Goal: Task Accomplishment & Management: Manage account settings

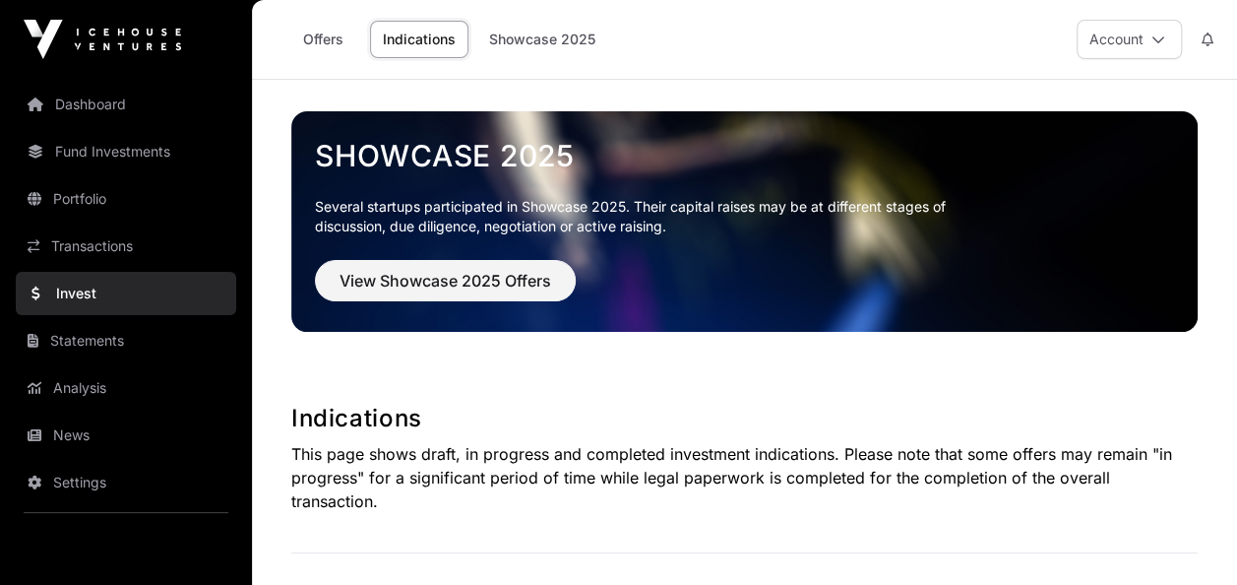
click at [1114, 39] on button "Account" at bounding box center [1129, 39] width 105 height 39
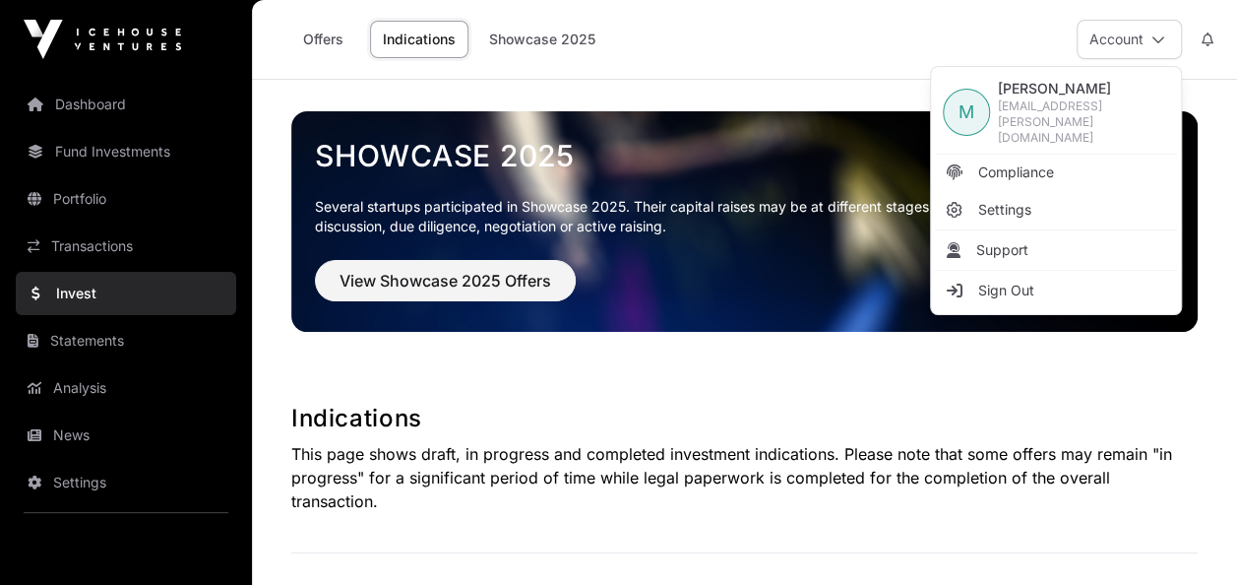
click at [1095, 98] on span "Matthew Luxton" at bounding box center [1083, 89] width 171 height 20
click at [941, 108] on span "M Matthew Luxton matt.luxton@silverfernfarms.co.nz" at bounding box center [1056, 113] width 242 height 84
click at [966, 112] on span "M" at bounding box center [967, 112] width 16 height 28
click at [128, 150] on link "Fund Investments" at bounding box center [126, 151] width 220 height 43
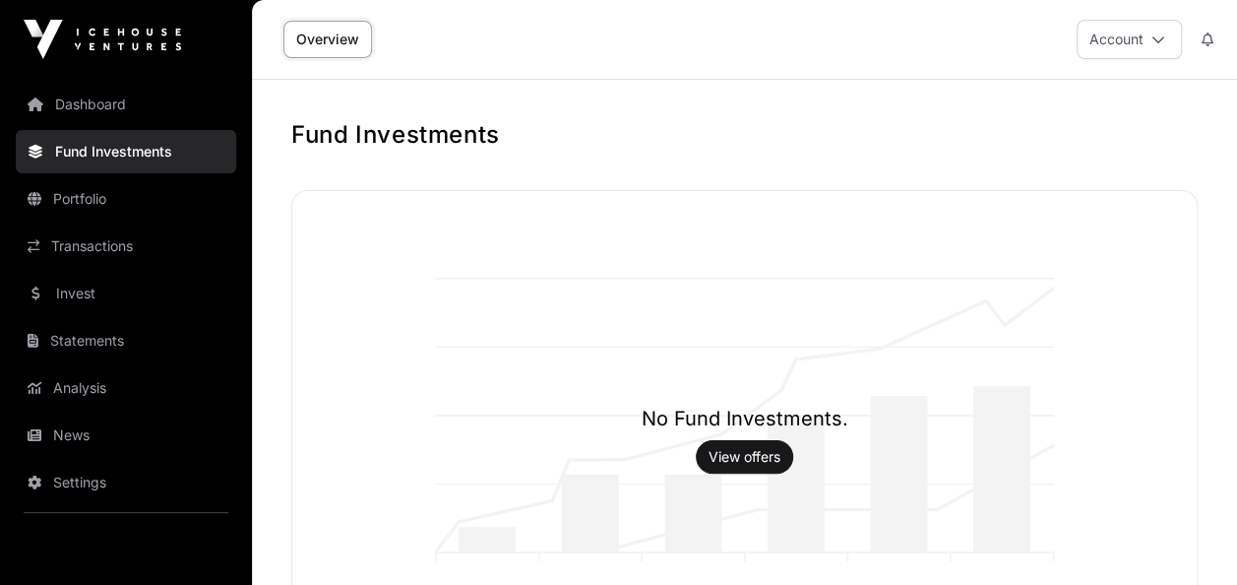
click at [93, 110] on link "Dashboard" at bounding box center [126, 104] width 220 height 43
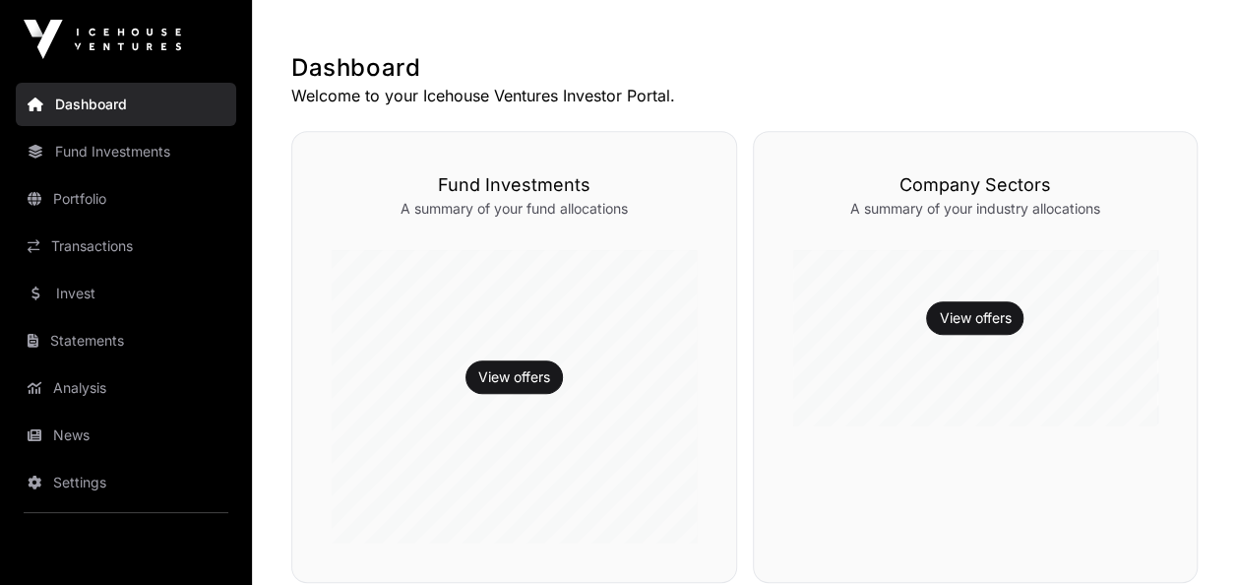
scroll to position [907, 0]
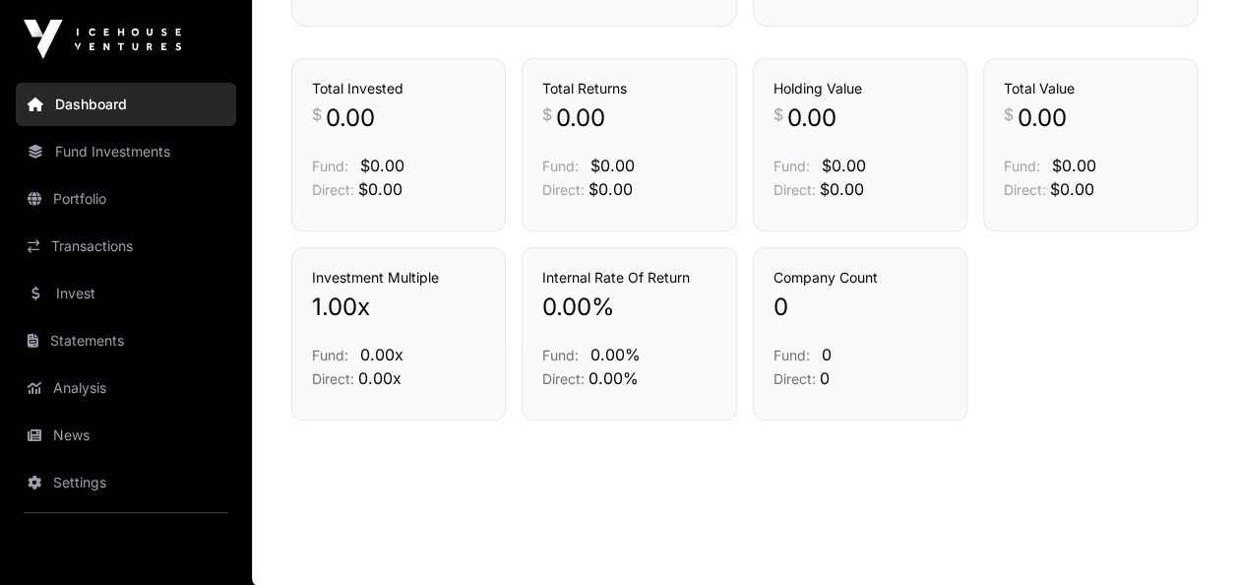
click at [87, 203] on link "Portfolio" at bounding box center [126, 198] width 220 height 43
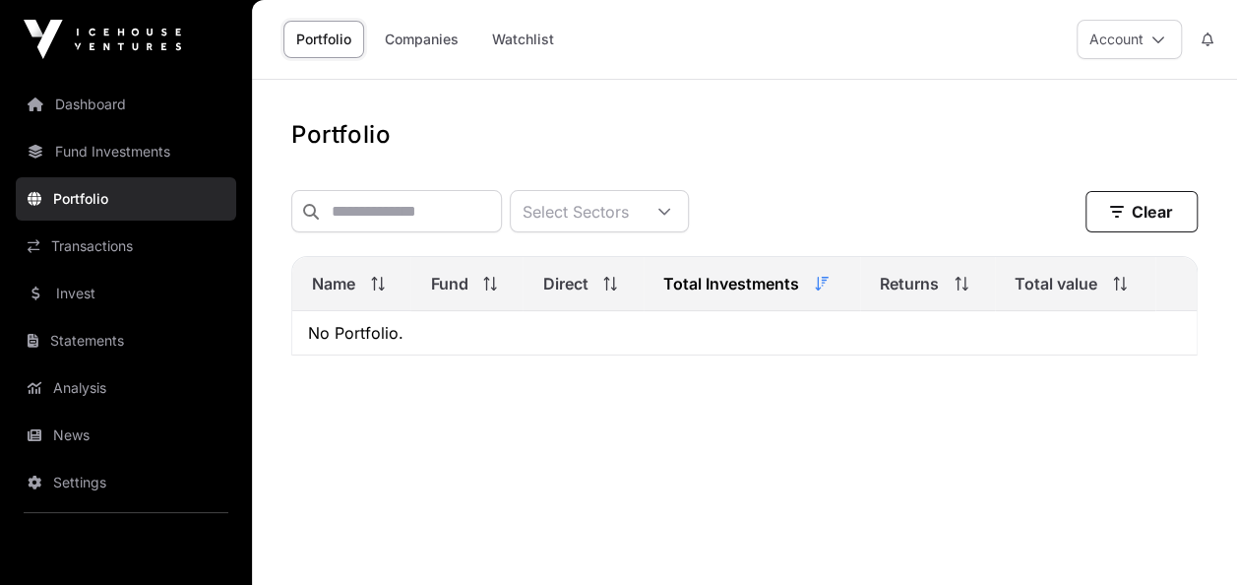
click at [446, 31] on link "Companies" at bounding box center [421, 39] width 99 height 37
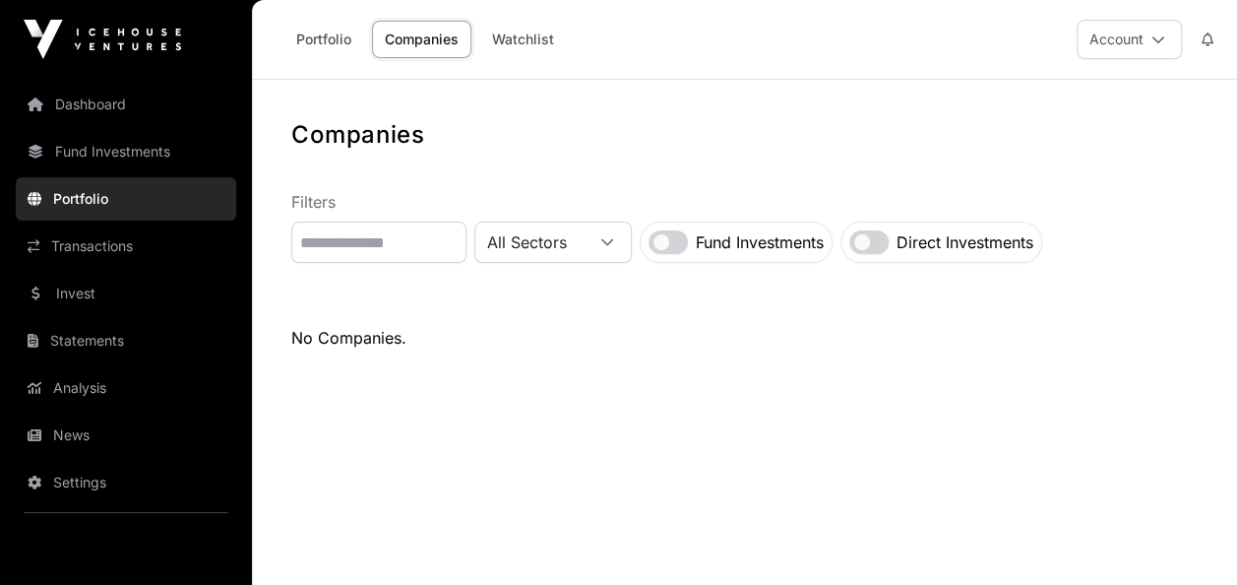
click at [537, 48] on link "Watchlist" at bounding box center [523, 39] width 88 height 37
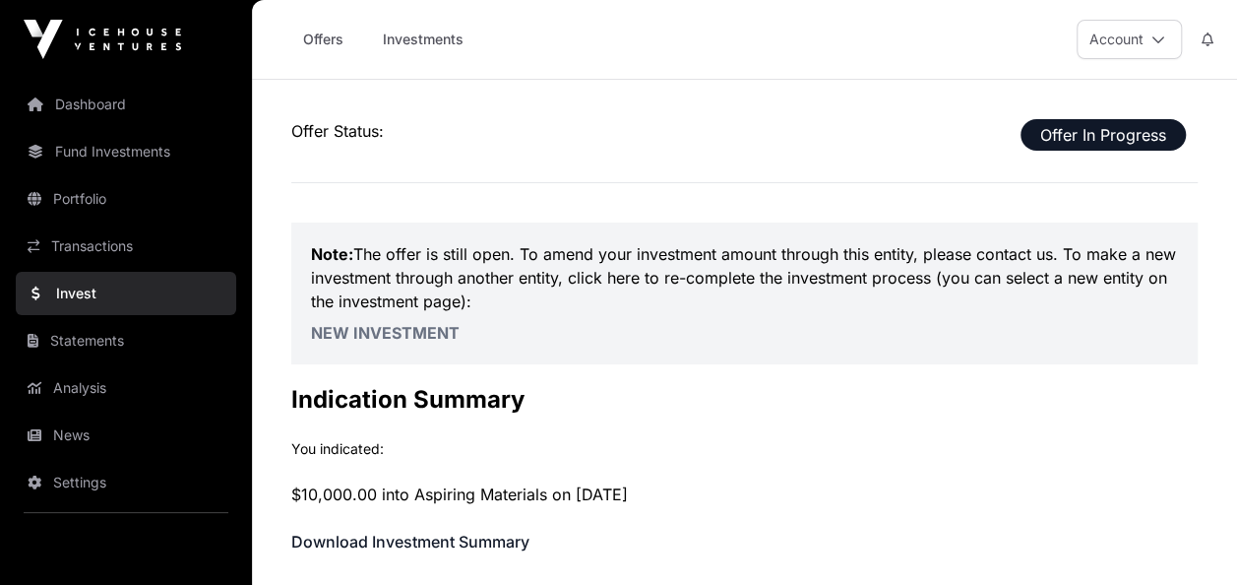
click at [620, 279] on p "Note: The offer is still open. To amend your investment amount through this ent…" at bounding box center [744, 277] width 867 height 71
drag, startPoint x: 620, startPoint y: 279, endPoint x: 650, endPoint y: 276, distance: 29.7
click at [650, 276] on p "Note: The offer is still open. To amend your investment amount through this ent…" at bounding box center [744, 277] width 867 height 71
click at [369, 331] on link "New Investment" at bounding box center [385, 333] width 149 height 20
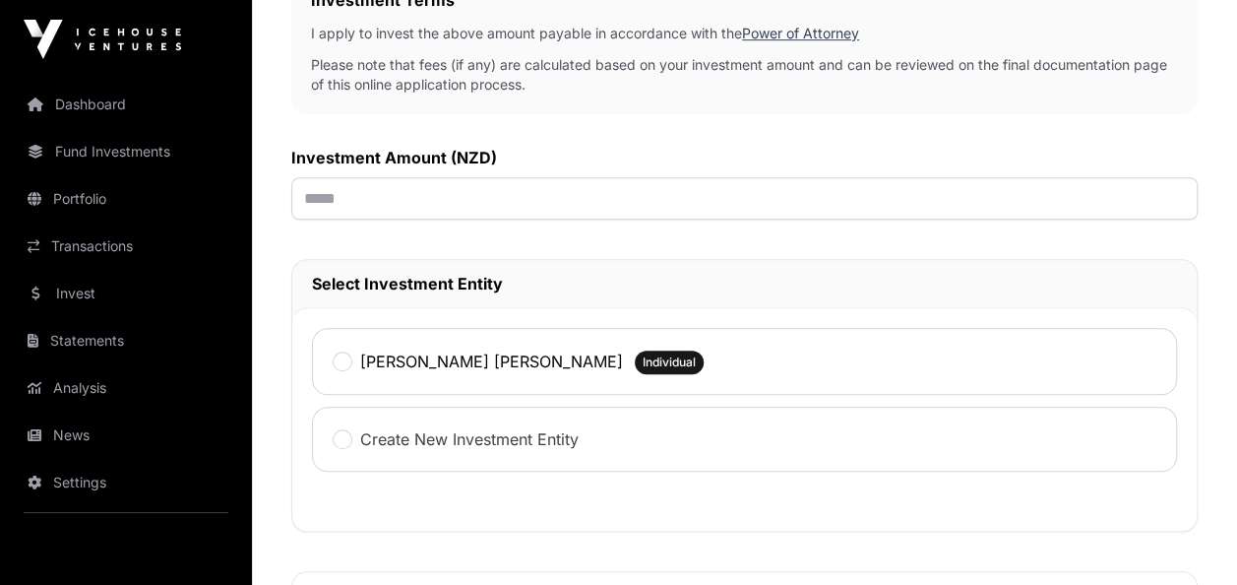
scroll to position [663, 0]
click at [320, 190] on input "text" at bounding box center [744, 197] width 907 height 42
type input "*******"
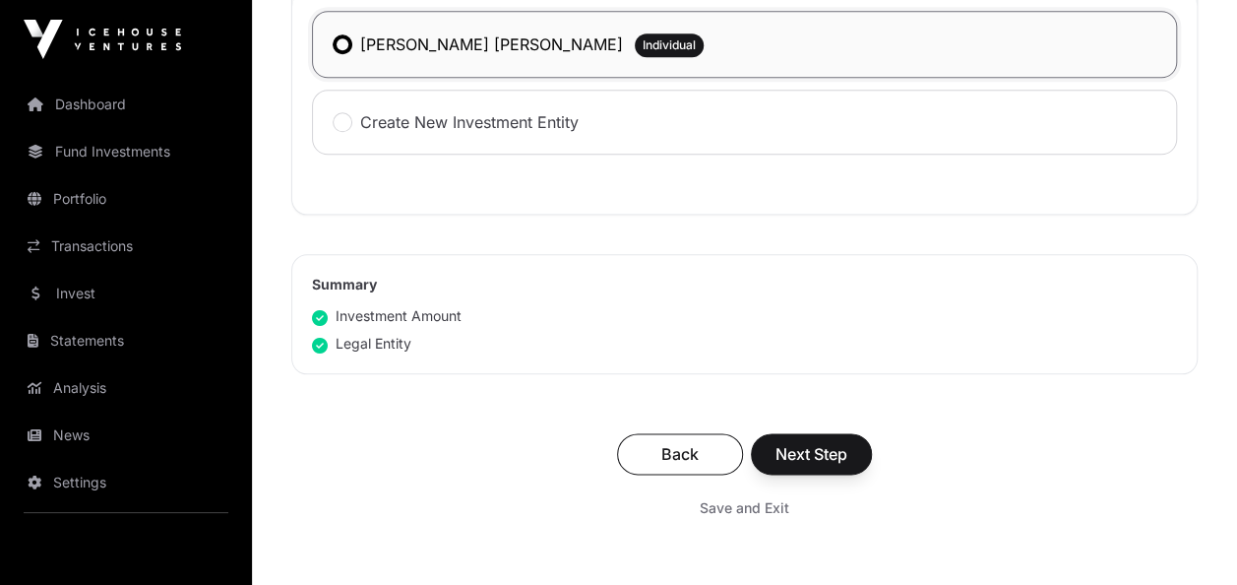
scroll to position [980, 0]
click at [821, 451] on span "Next Step" at bounding box center [812, 453] width 72 height 24
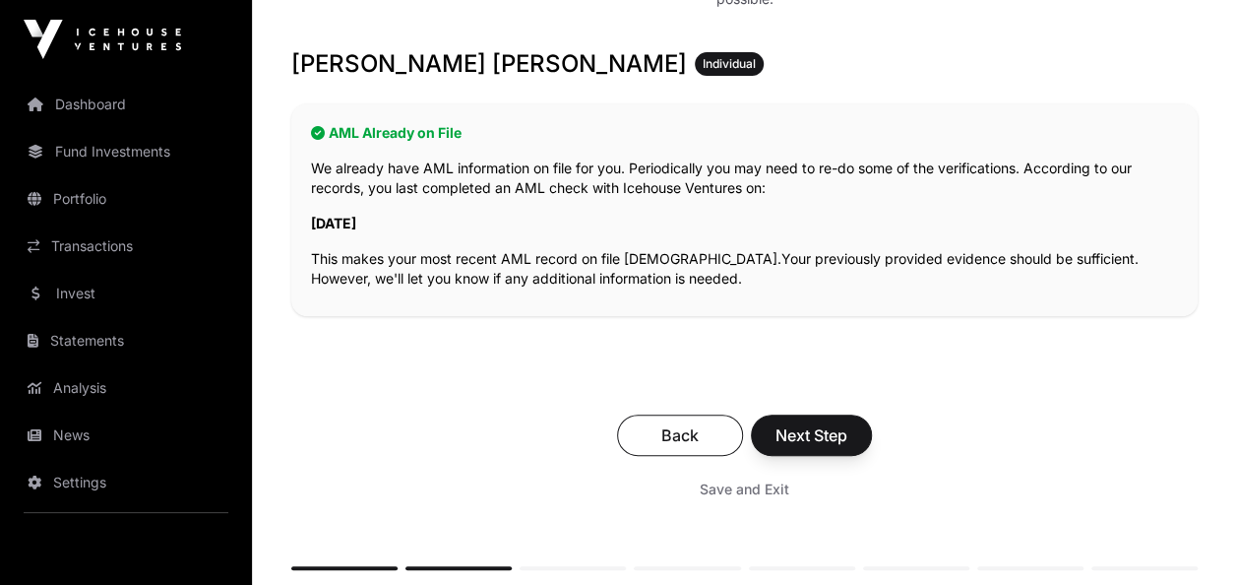
scroll to position [378, 0]
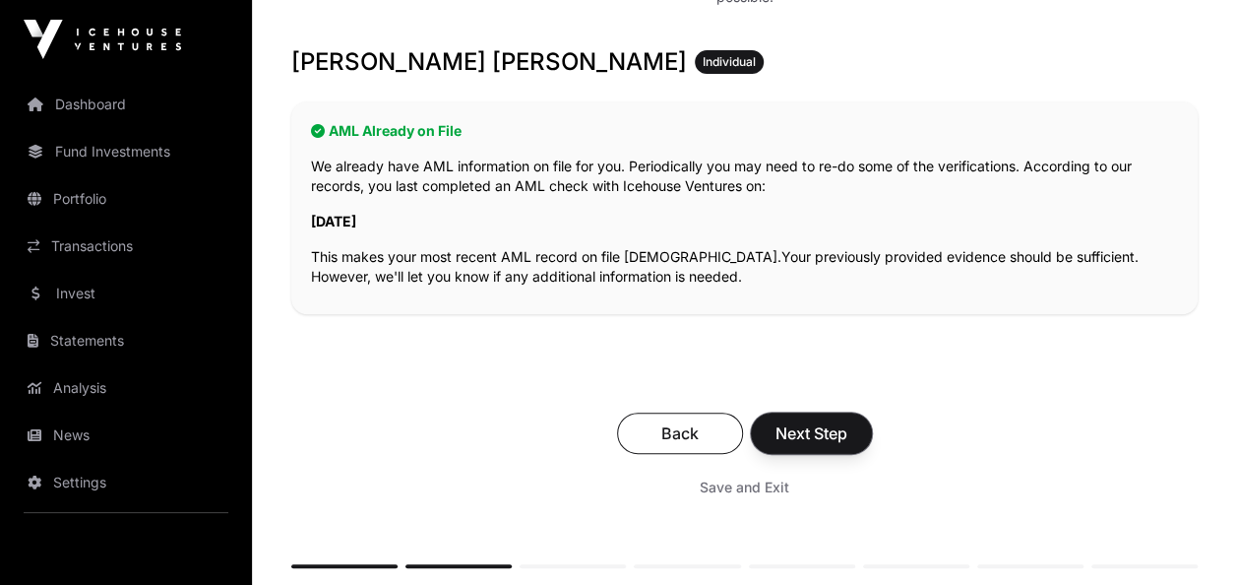
click at [805, 441] on span "Next Step" at bounding box center [812, 433] width 72 height 24
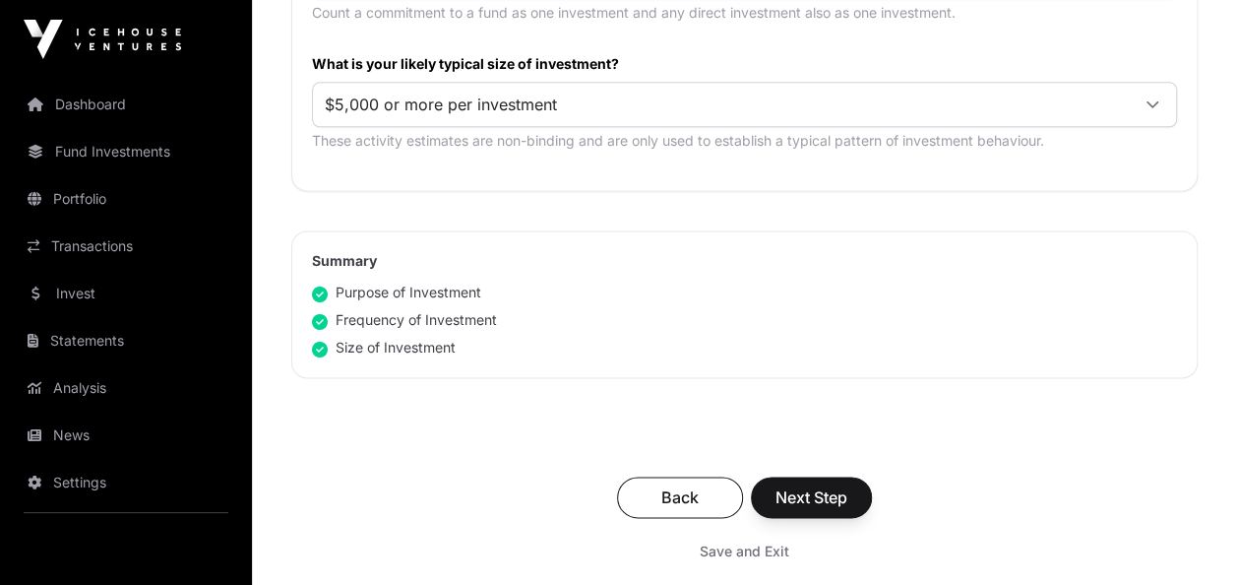
scroll to position [1231, 0]
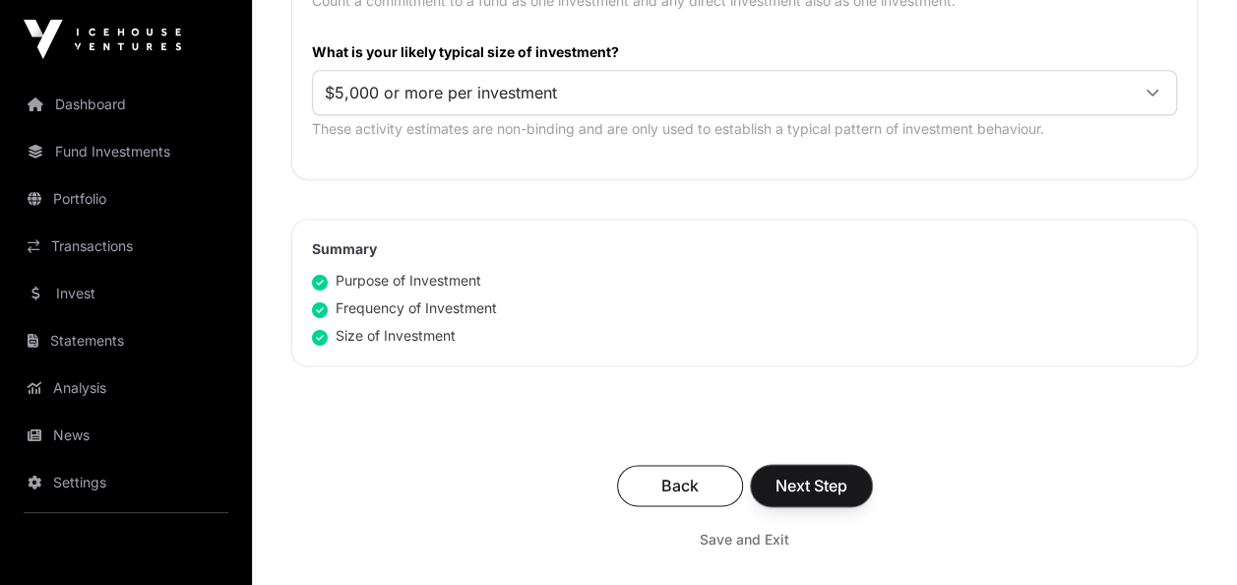
click at [789, 477] on span "Next Step" at bounding box center [812, 485] width 72 height 24
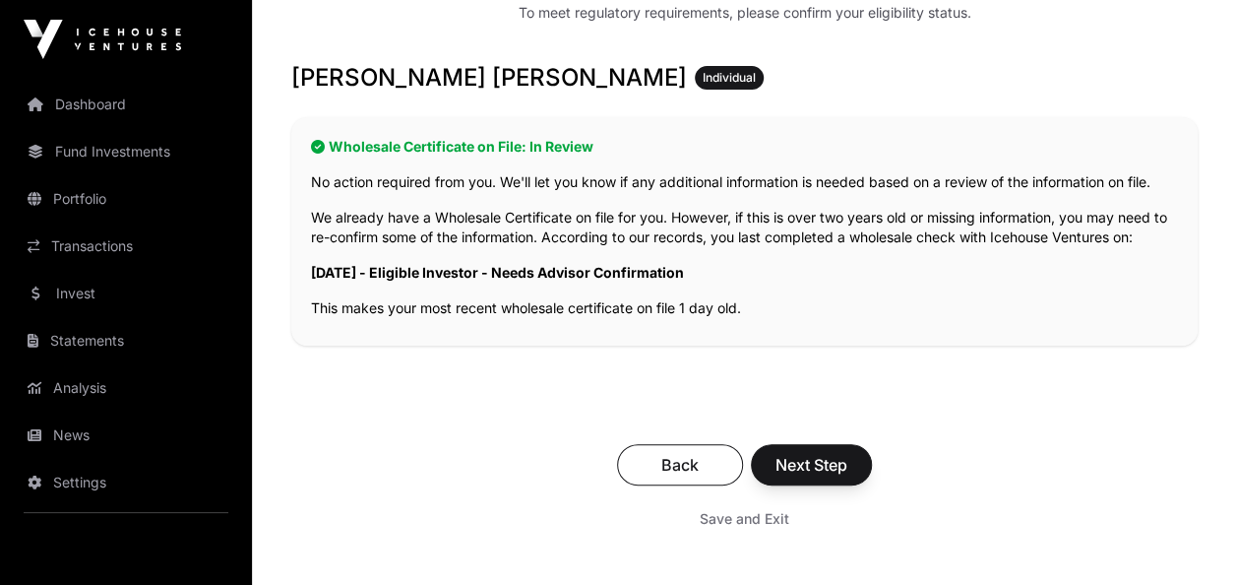
scroll to position [344, 0]
click at [798, 459] on span "Next Step" at bounding box center [812, 464] width 72 height 24
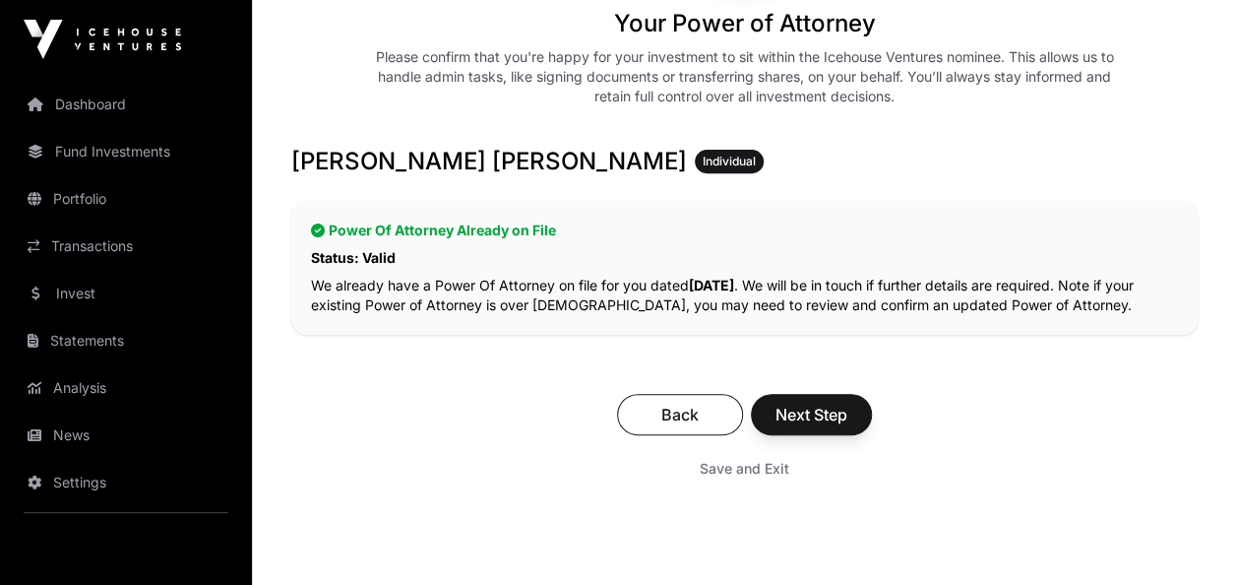
scroll to position [303, 0]
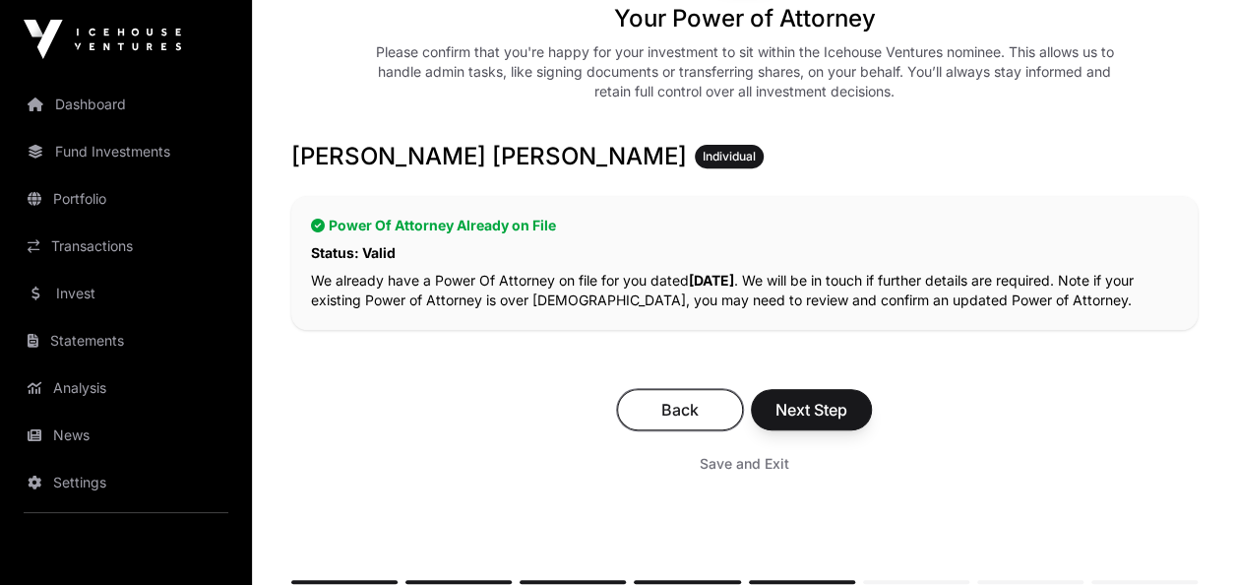
click at [657, 398] on span "Back" at bounding box center [680, 410] width 77 height 24
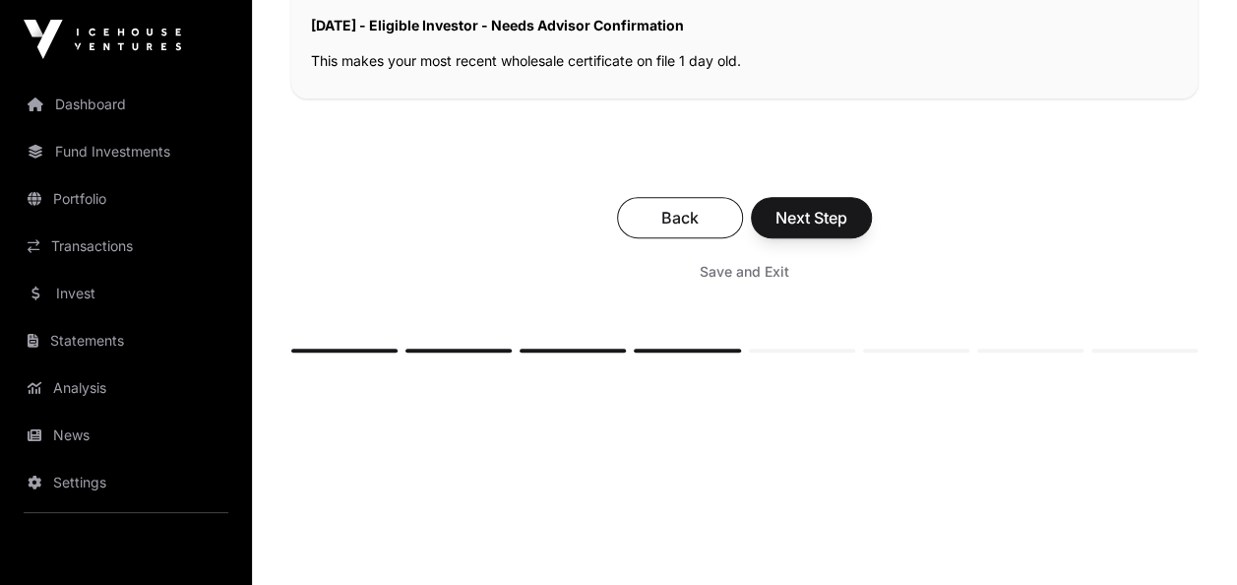
scroll to position [598, 0]
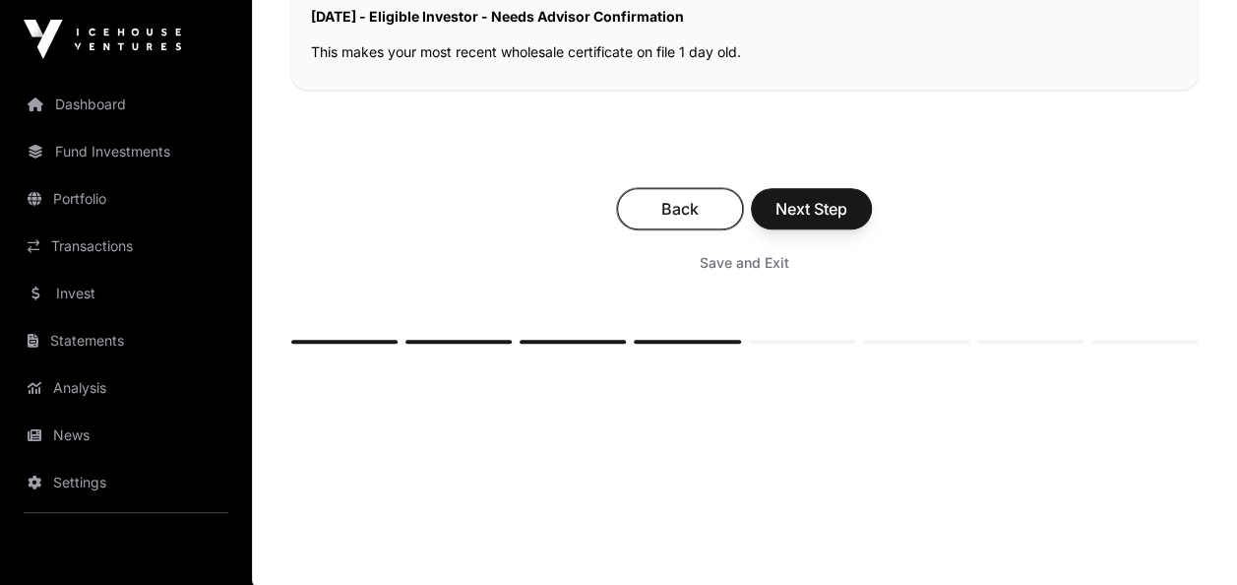
click at [692, 205] on span "Back" at bounding box center [680, 209] width 77 height 24
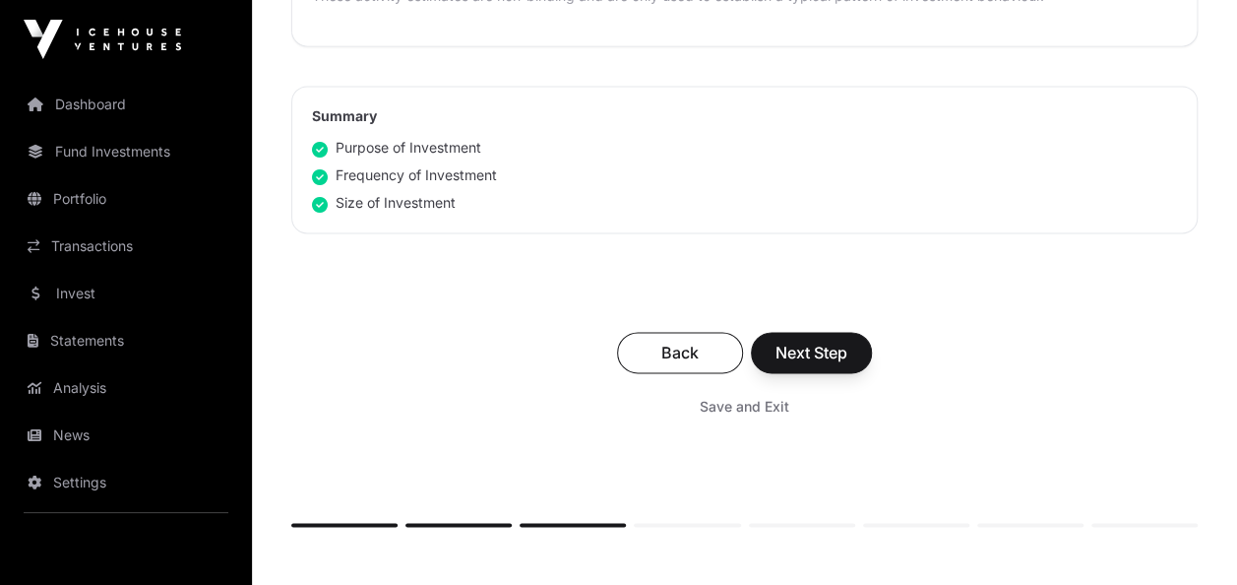
scroll to position [1379, 0]
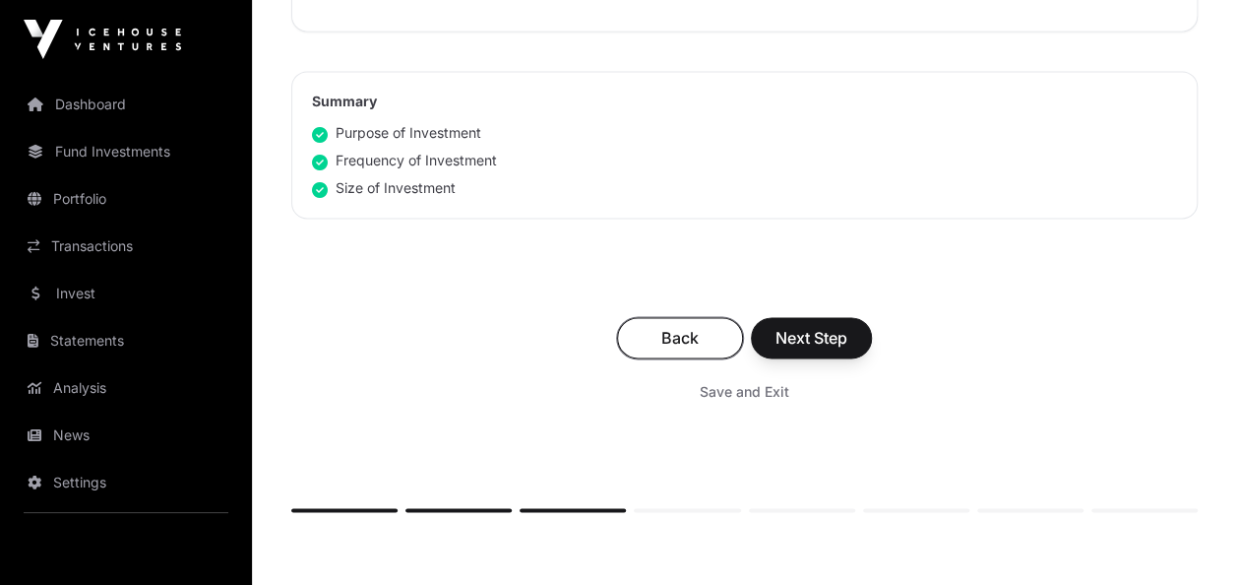
click at [668, 327] on span "Back" at bounding box center [680, 338] width 77 height 24
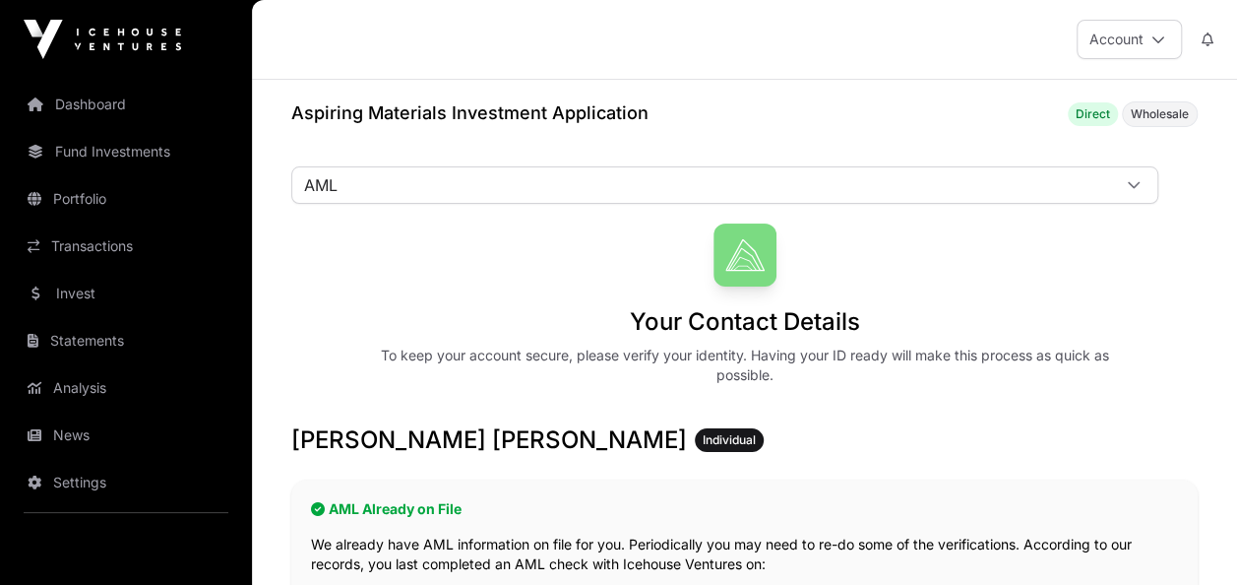
scroll to position [602, 0]
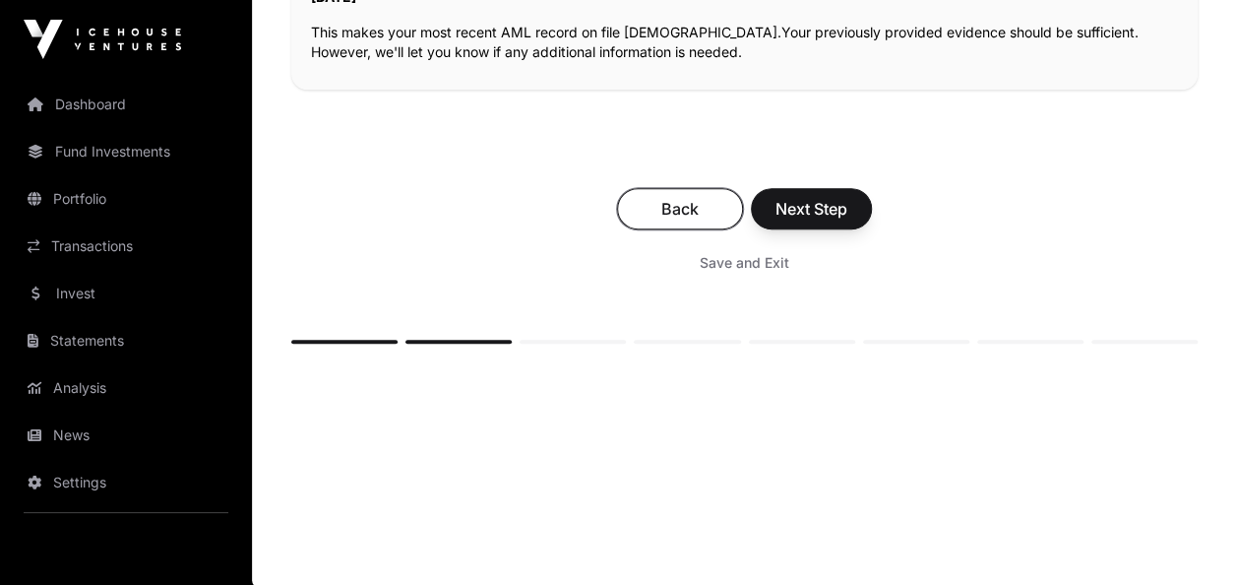
click at [665, 212] on span "Back" at bounding box center [680, 209] width 77 height 24
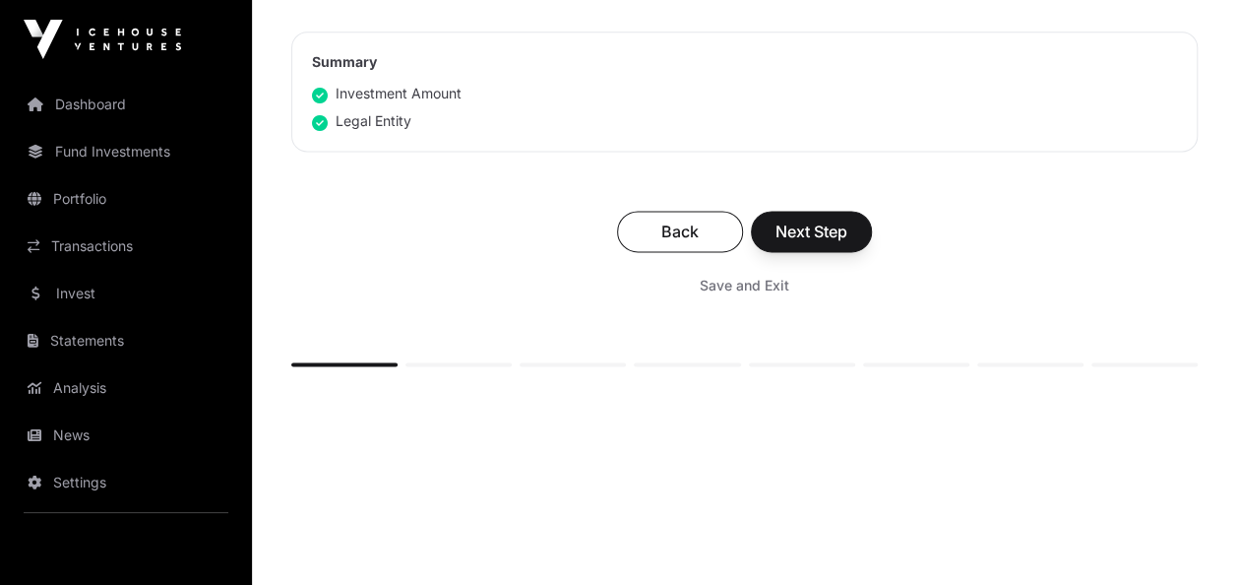
scroll to position [1280, 0]
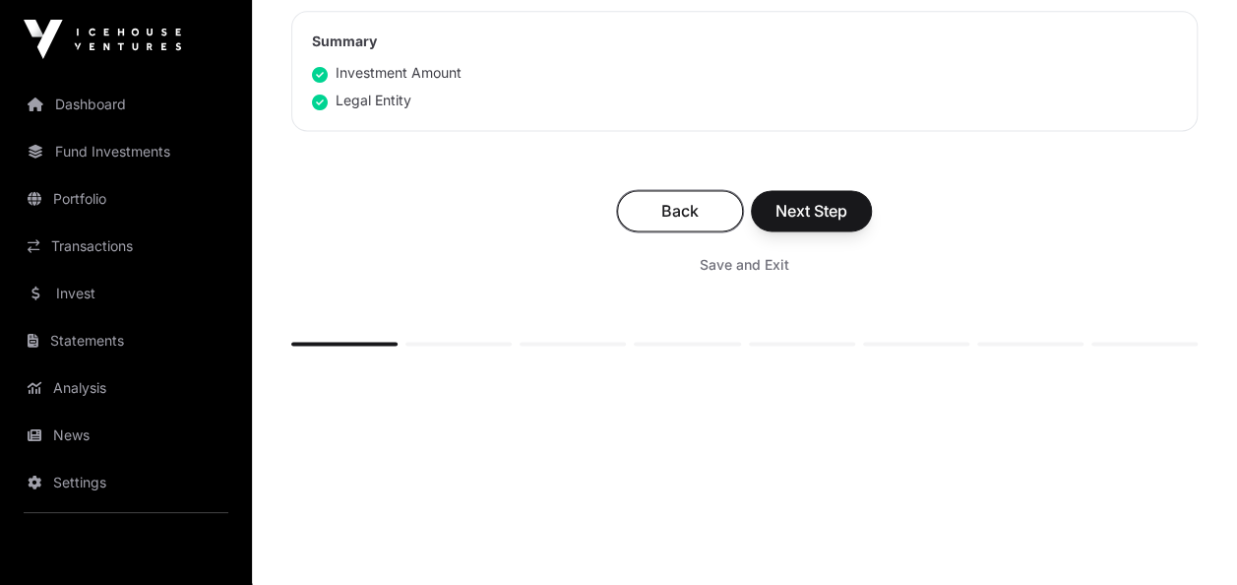
click at [665, 212] on span "Back" at bounding box center [680, 211] width 77 height 24
click at [661, 210] on span "Back" at bounding box center [680, 211] width 77 height 24
click at [89, 486] on link "Settings" at bounding box center [126, 482] width 220 height 43
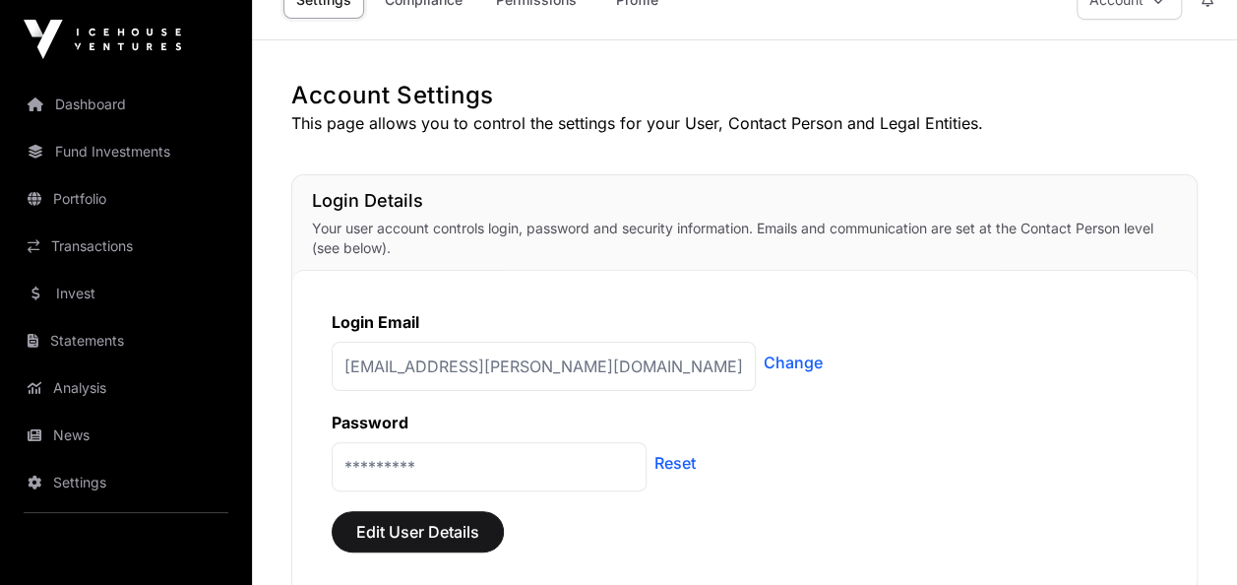
scroll to position [1, 0]
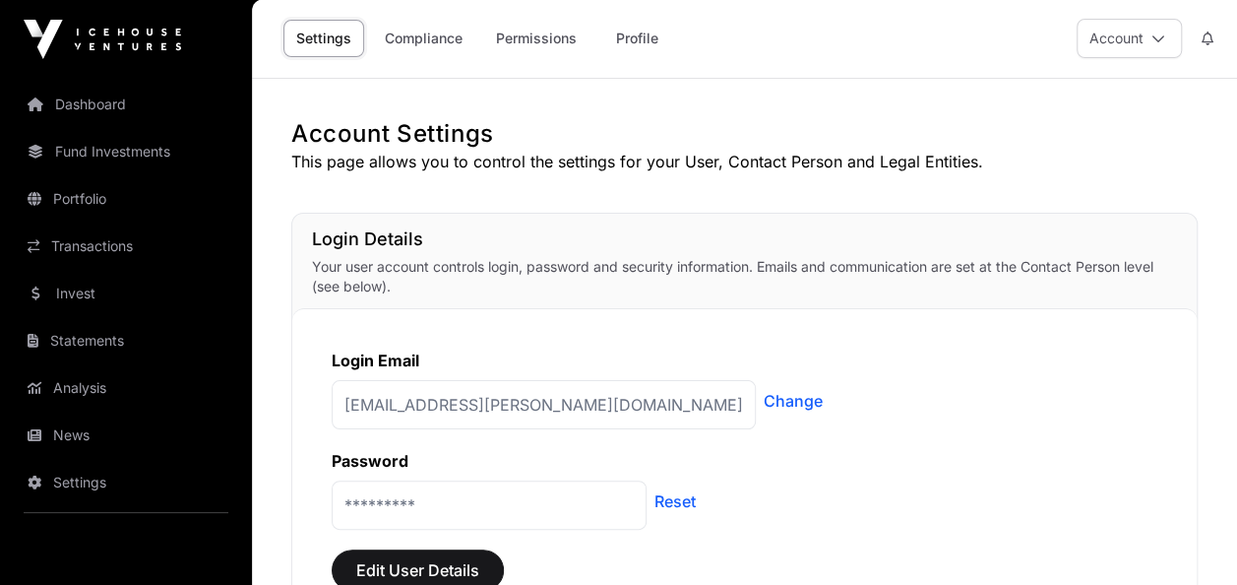
click at [533, 33] on link "Permissions" at bounding box center [536, 38] width 106 height 37
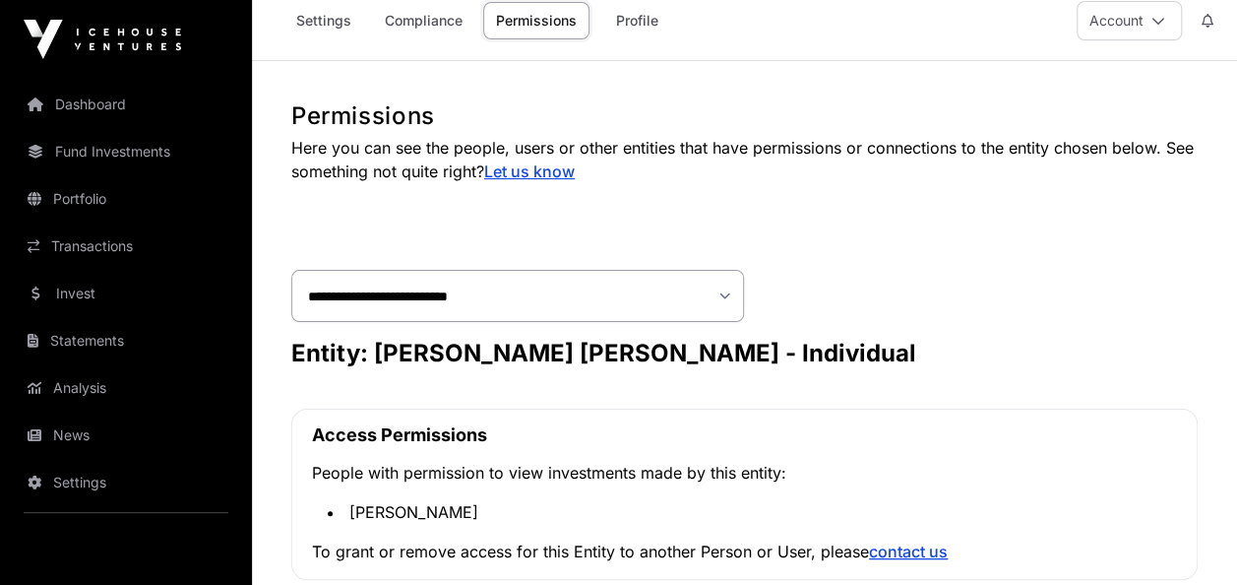
scroll to position [18, 0]
click at [632, 22] on link "Profile" at bounding box center [636, 21] width 79 height 37
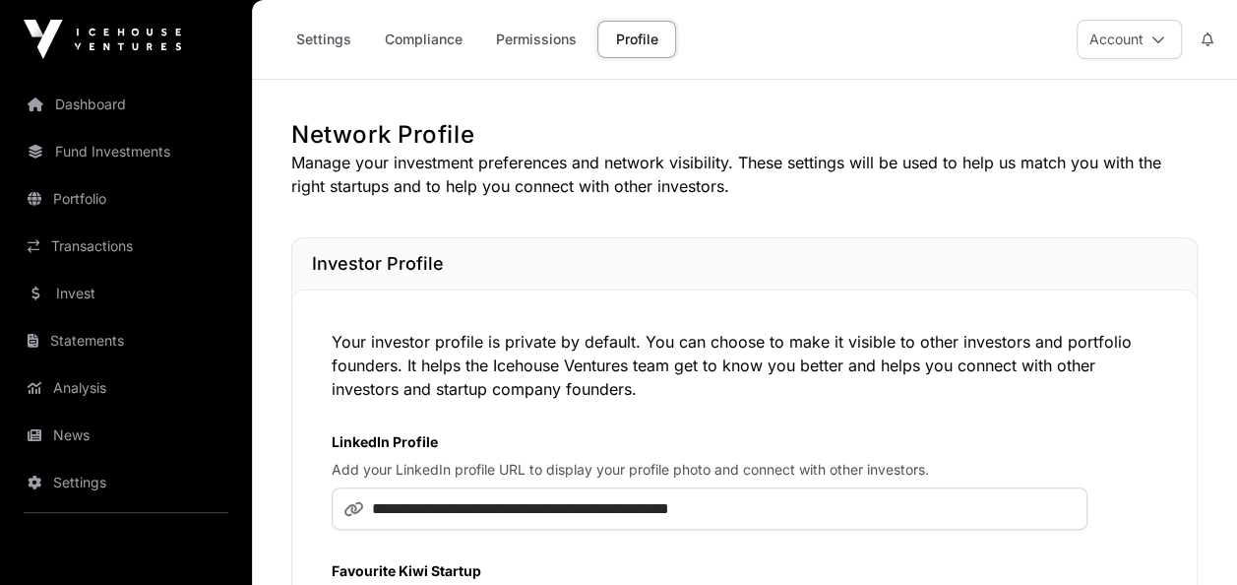
click at [320, 39] on link "Settings" at bounding box center [323, 39] width 81 height 37
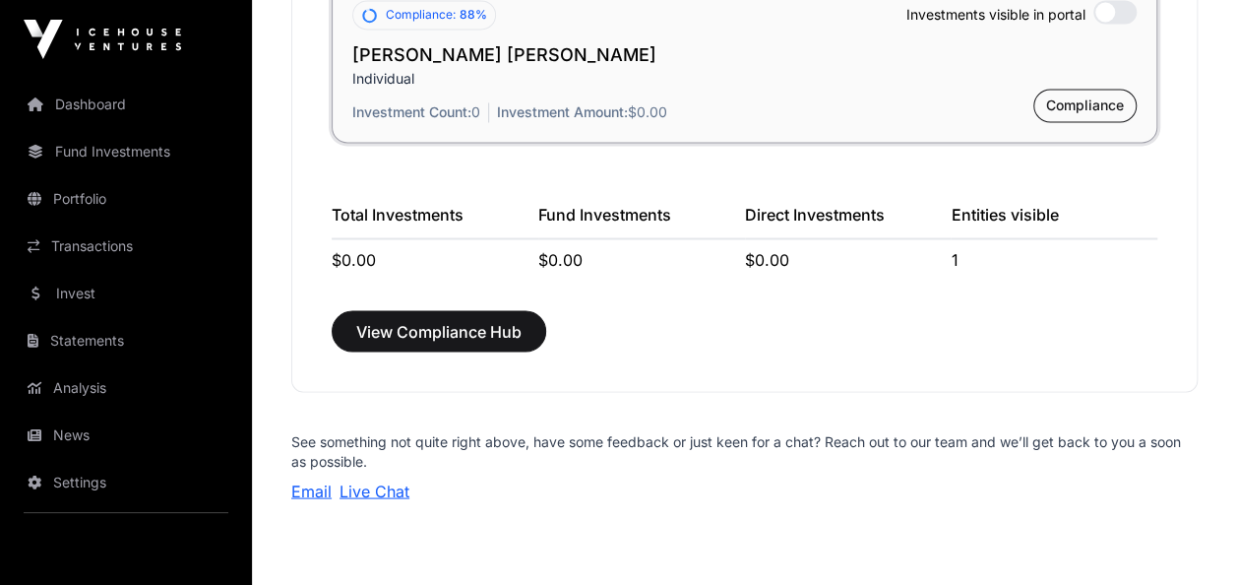
scroll to position [1613, 0]
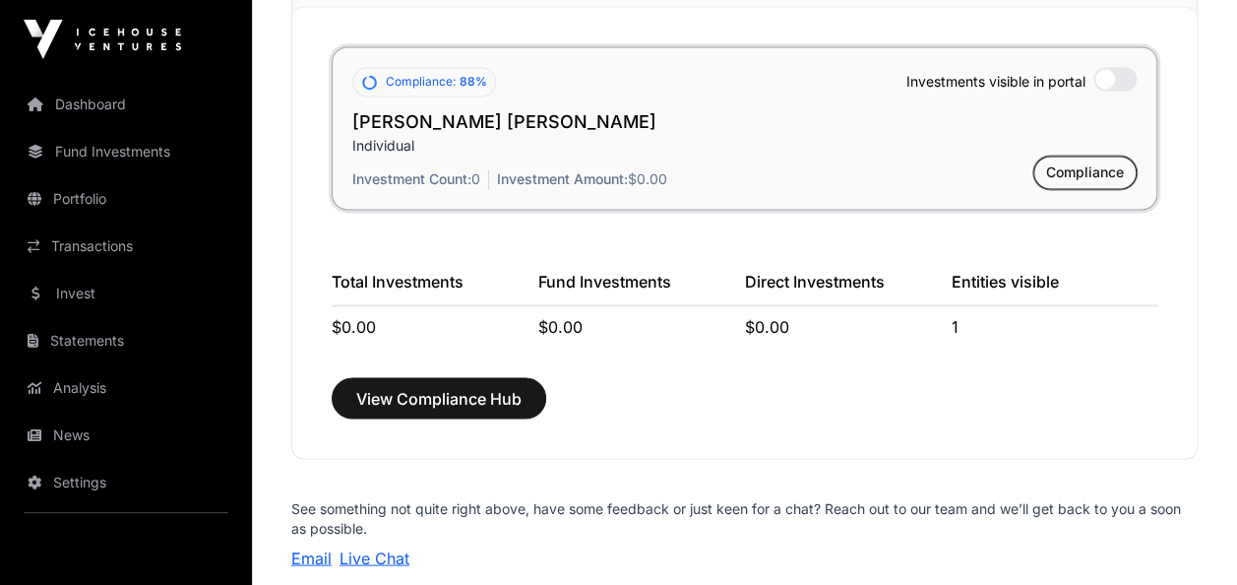
click at [1091, 165] on span "Compliance" at bounding box center [1085, 172] width 78 height 20
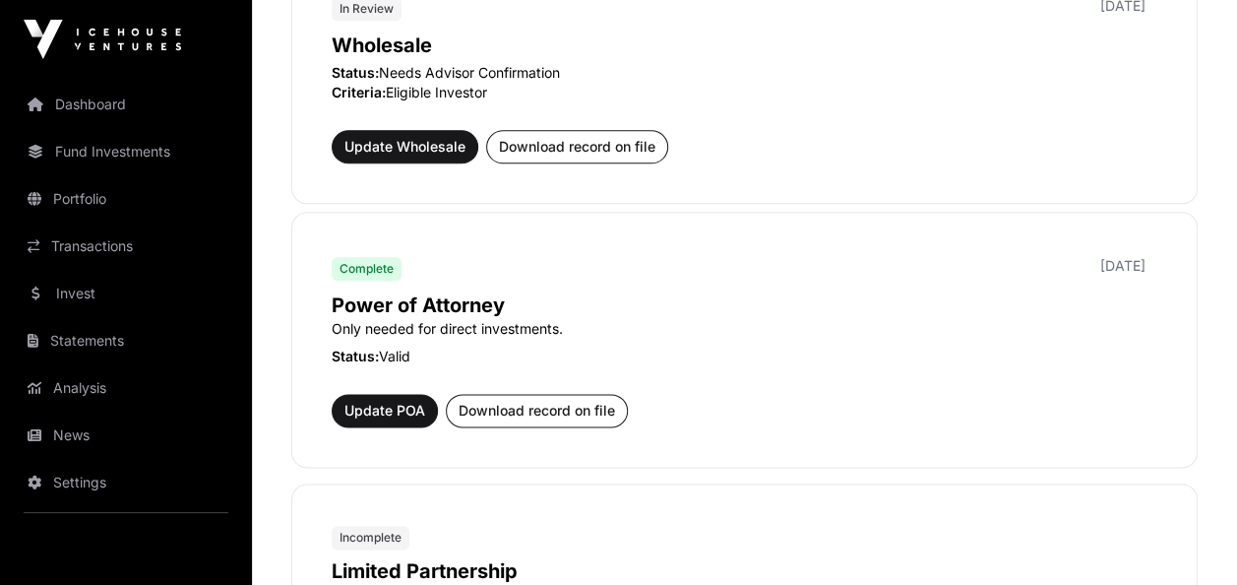
scroll to position [1184, 0]
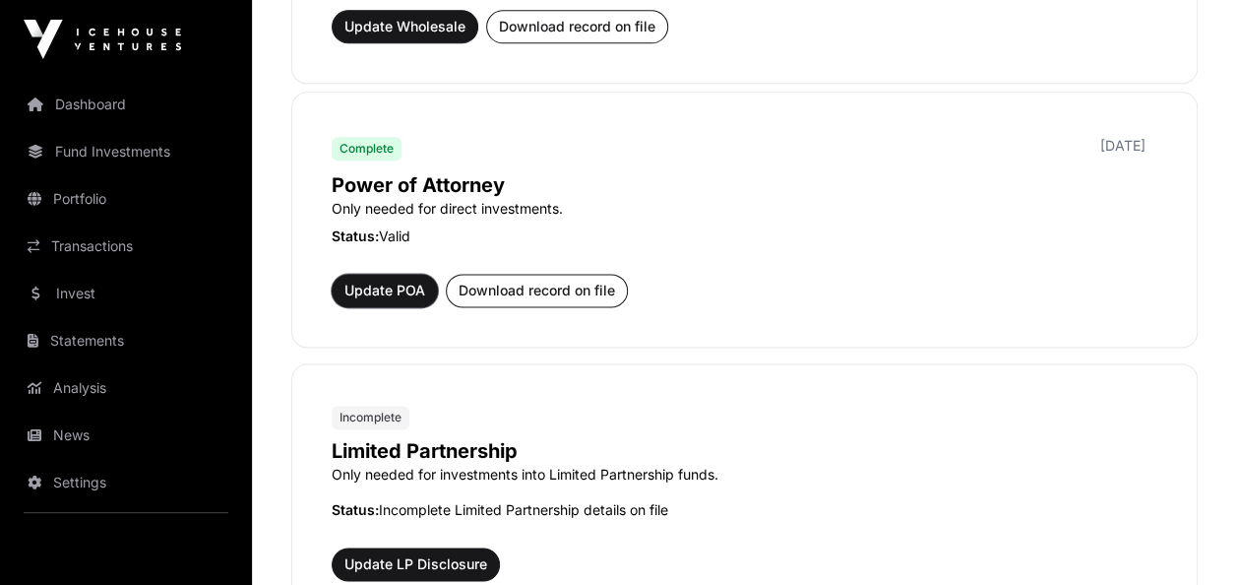
click at [378, 290] on span "Update POA" at bounding box center [384, 291] width 81 height 20
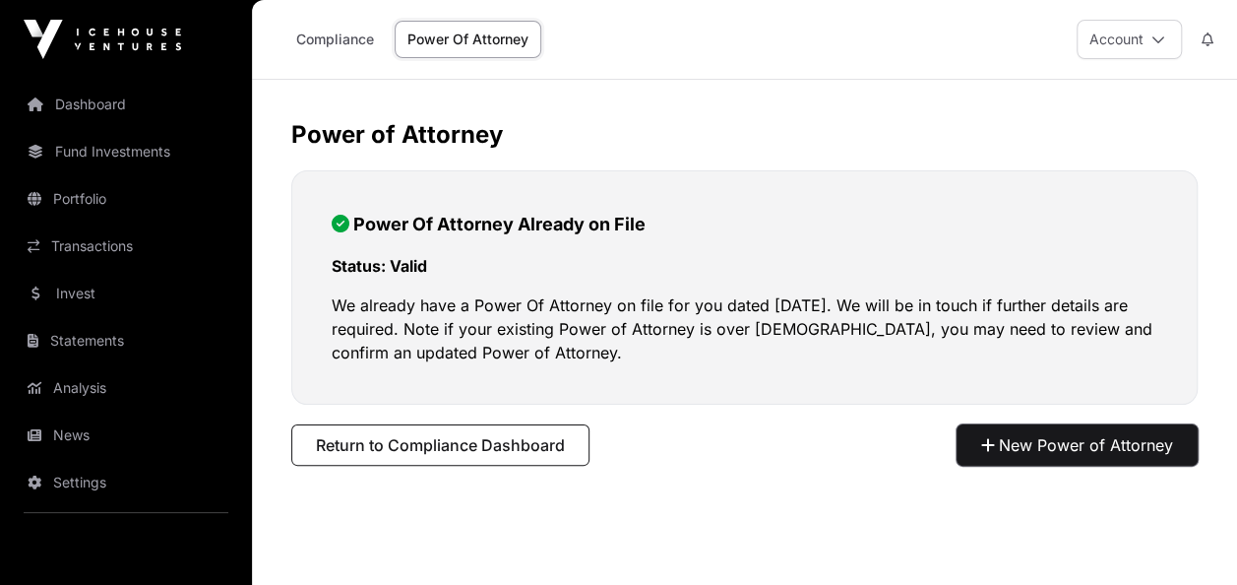
click at [1010, 441] on button "New Power of Attorney" at bounding box center [1077, 444] width 241 height 41
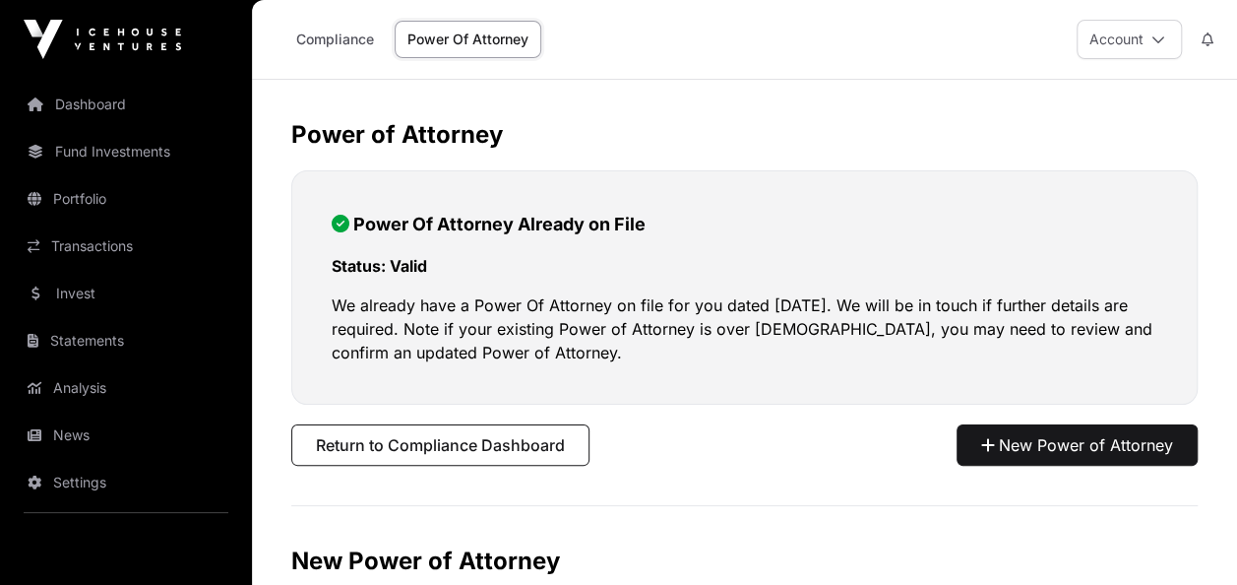
click at [327, 38] on link "Compliance" at bounding box center [334, 39] width 103 height 37
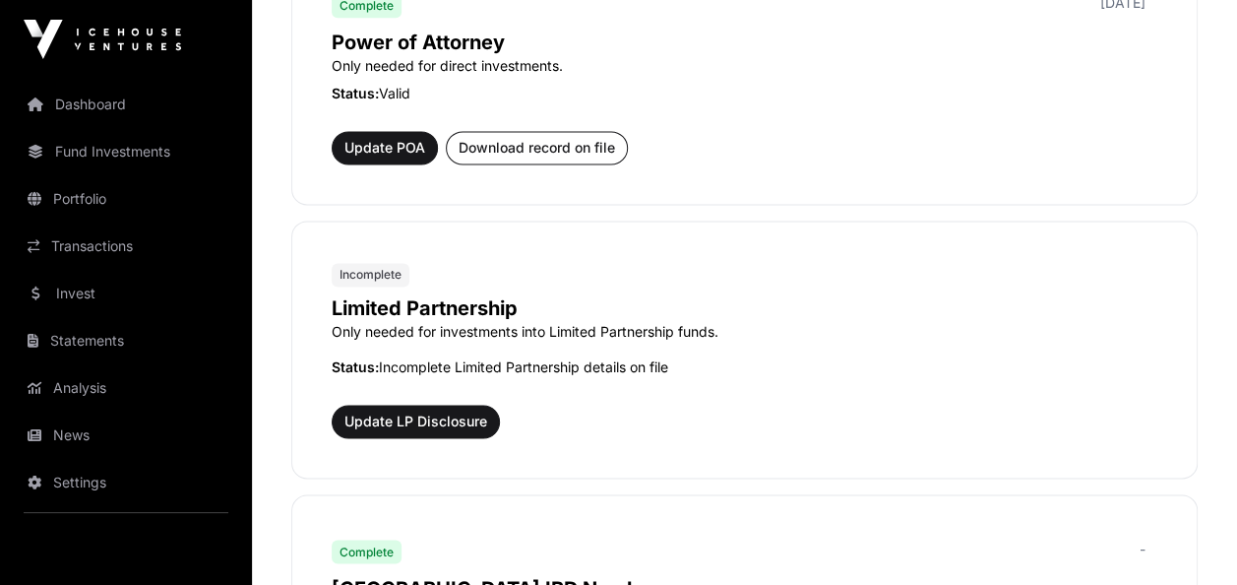
scroll to position [1326, 0]
click at [401, 419] on span "Update LP Disclosure" at bounding box center [415, 422] width 143 height 20
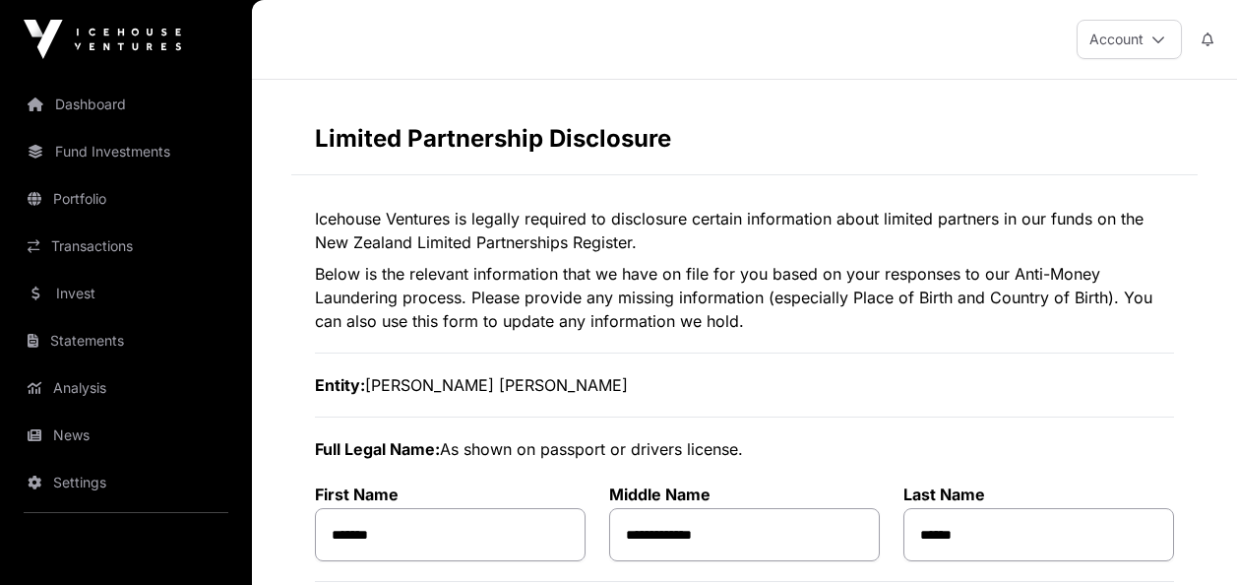
select select
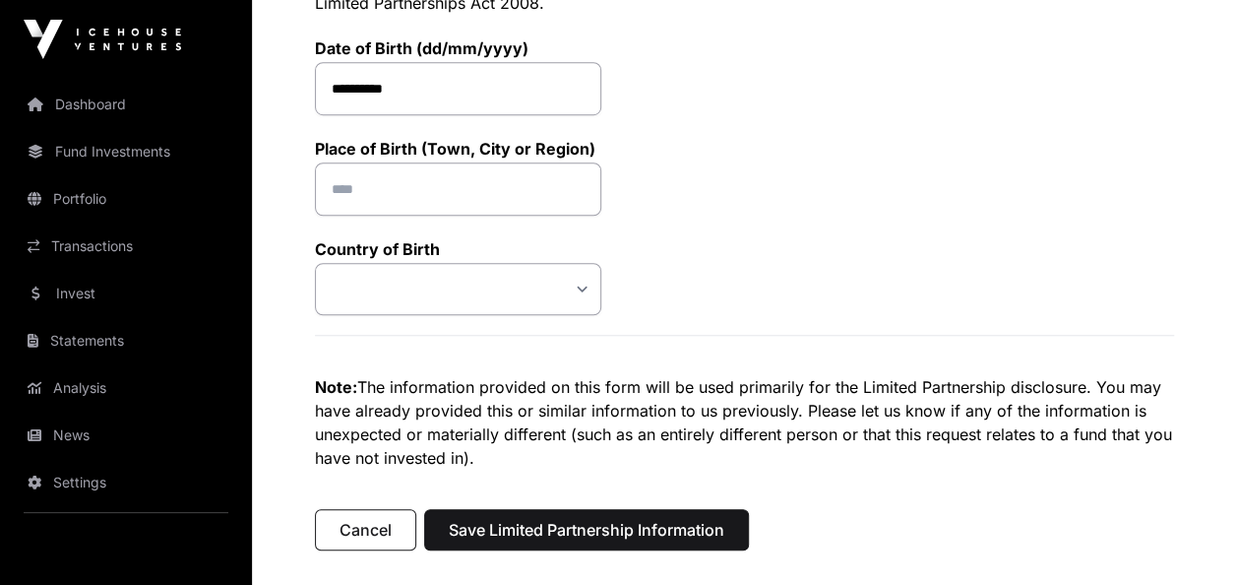
scroll to position [657, 0]
click at [356, 183] on input "text" at bounding box center [458, 188] width 286 height 53
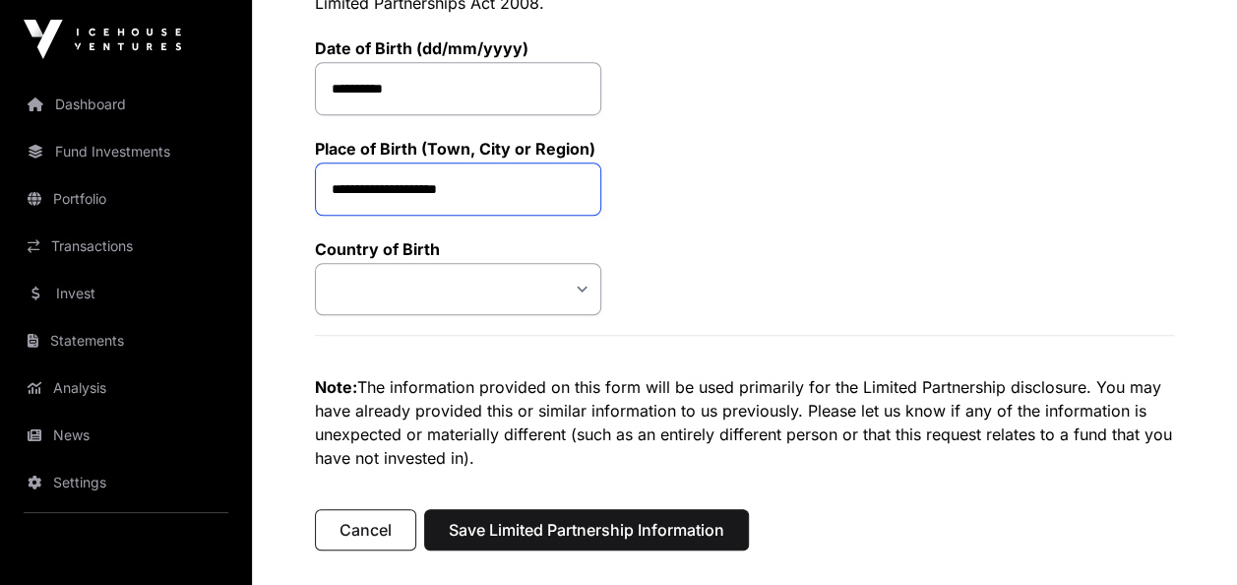
type input "**********"
click at [352, 280] on select "**********" at bounding box center [458, 289] width 286 height 52
select select "*"
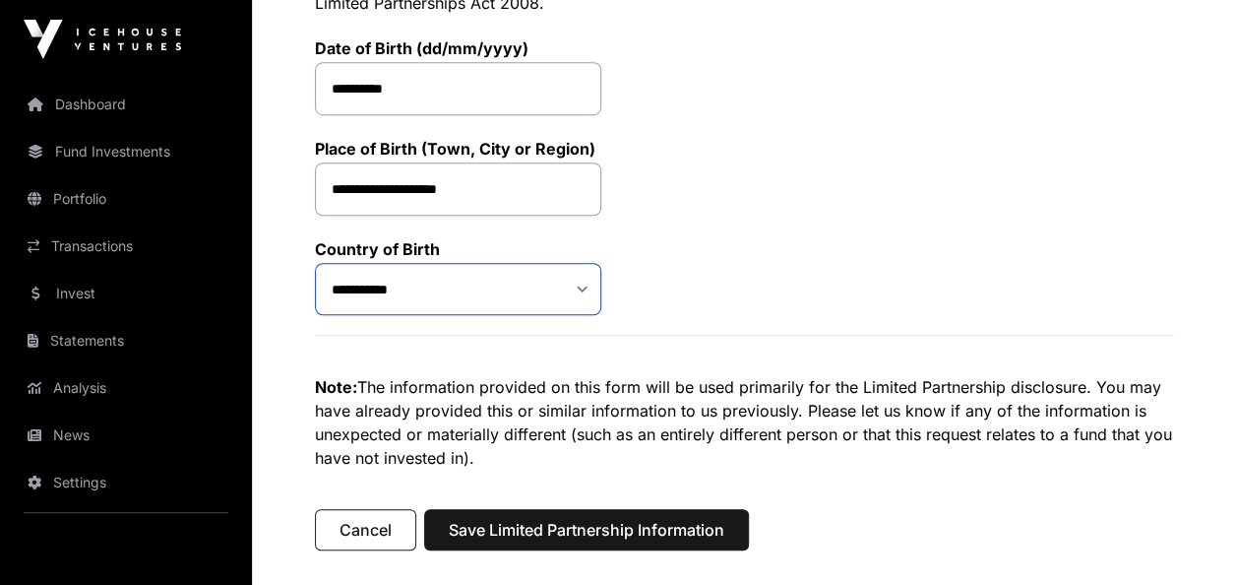
click at [315, 263] on select "**********" at bounding box center [458, 289] width 286 height 52
click at [728, 264] on div "**********" at bounding box center [744, 37] width 859 height 556
click at [580, 518] on span "Save Limited Partnership Information" at bounding box center [587, 530] width 276 height 24
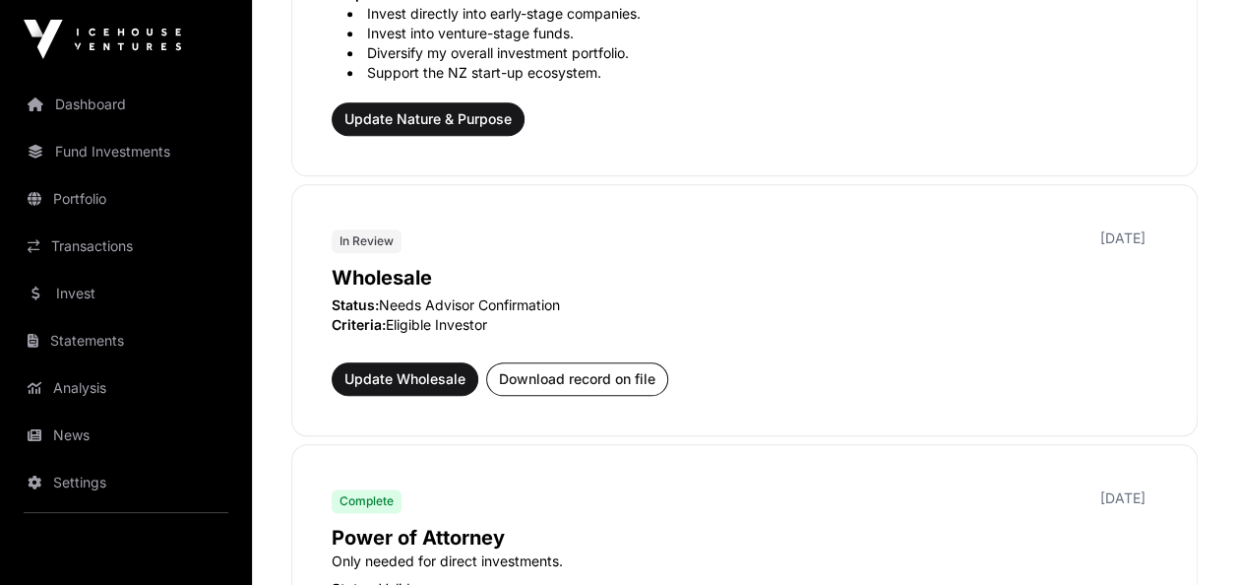
scroll to position [999, 0]
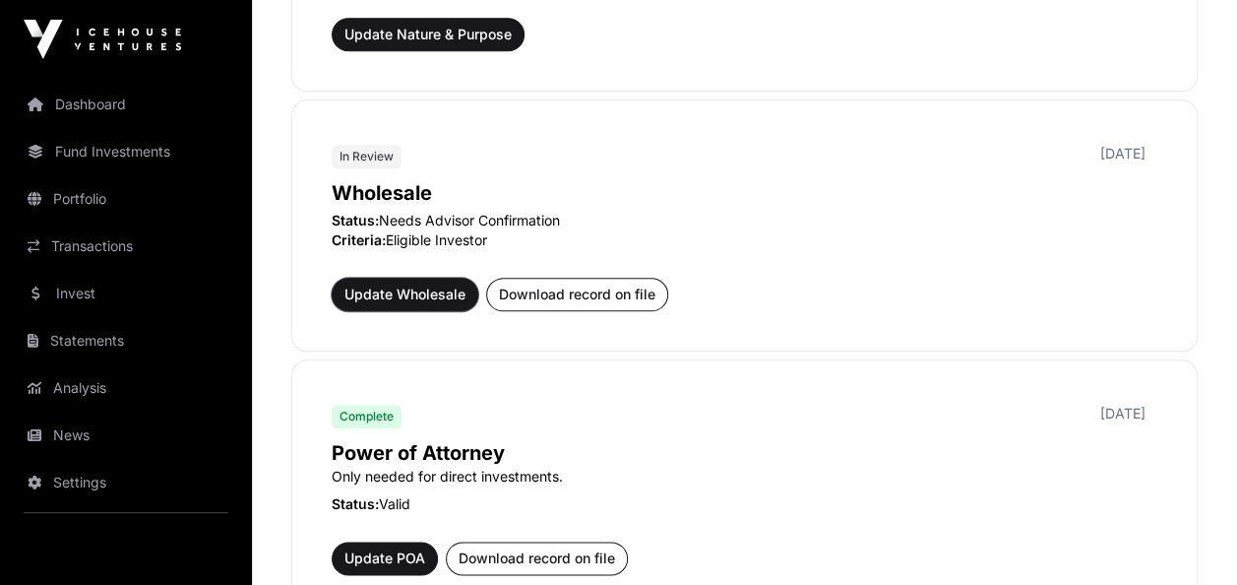
click at [398, 294] on span "Update Wholesale" at bounding box center [404, 294] width 121 height 20
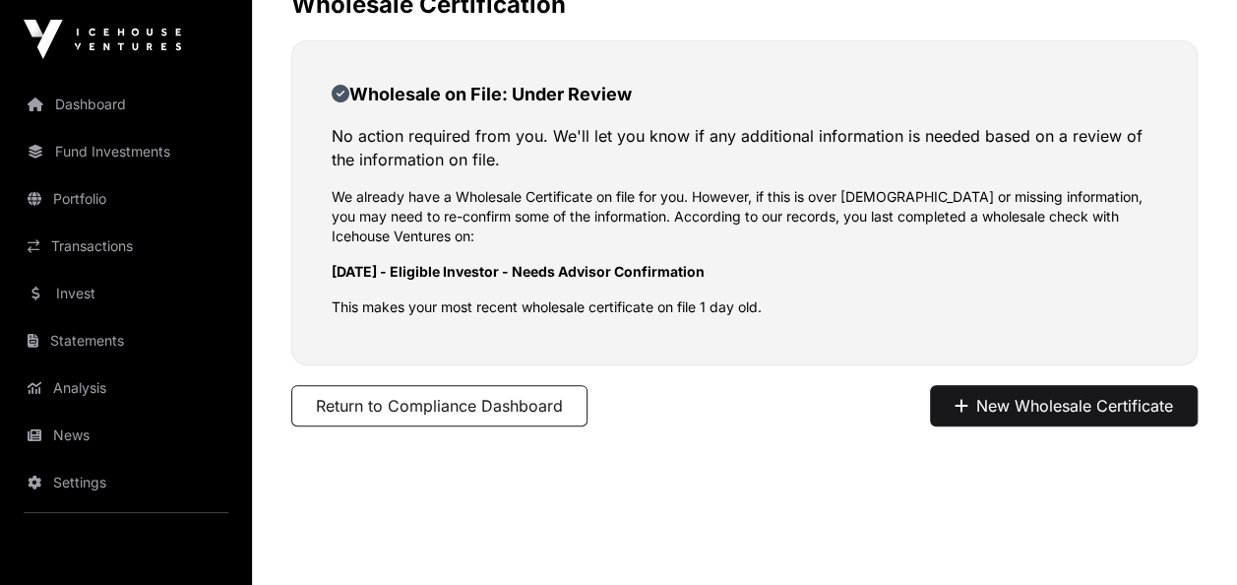
scroll to position [142, 0]
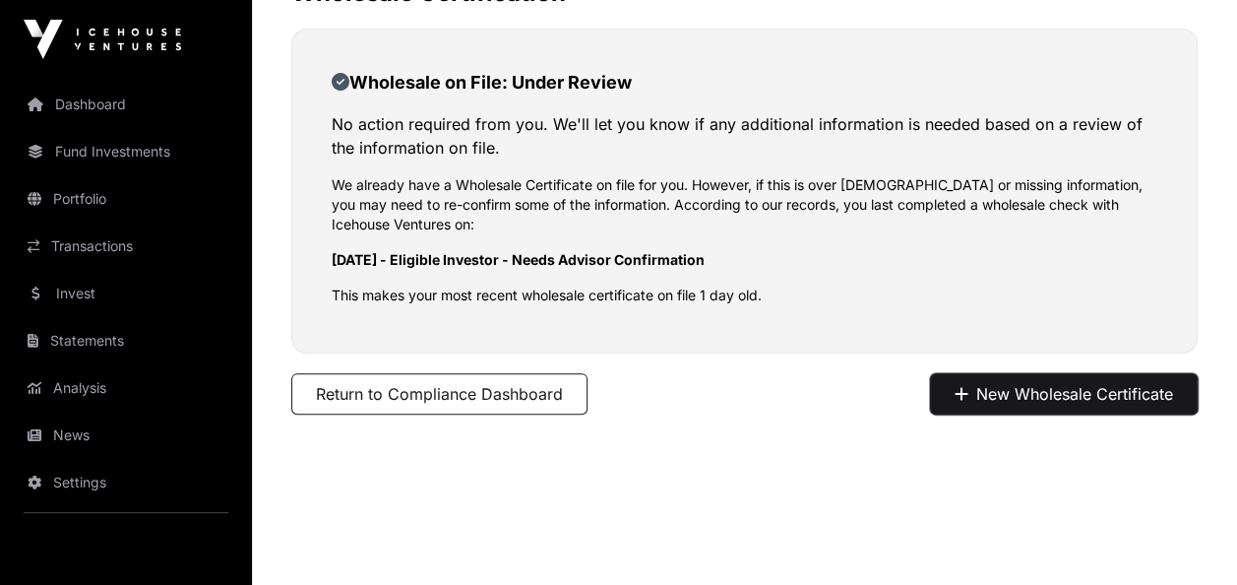
click at [1019, 390] on button "New Wholesale Certificate" at bounding box center [1064, 393] width 268 height 41
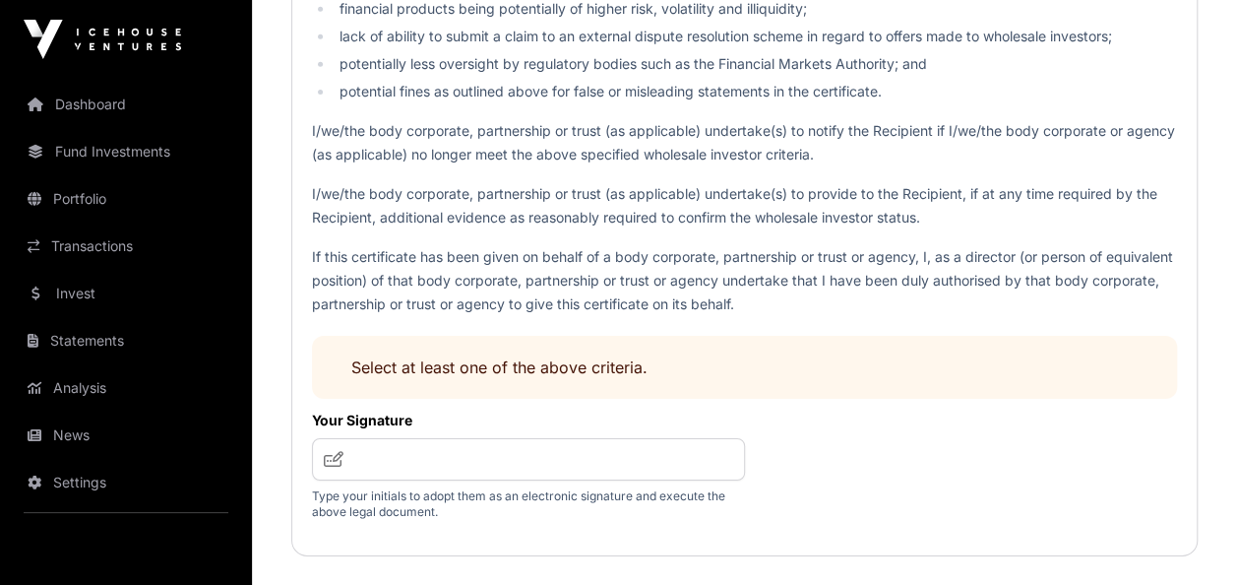
scroll to position [3252, 0]
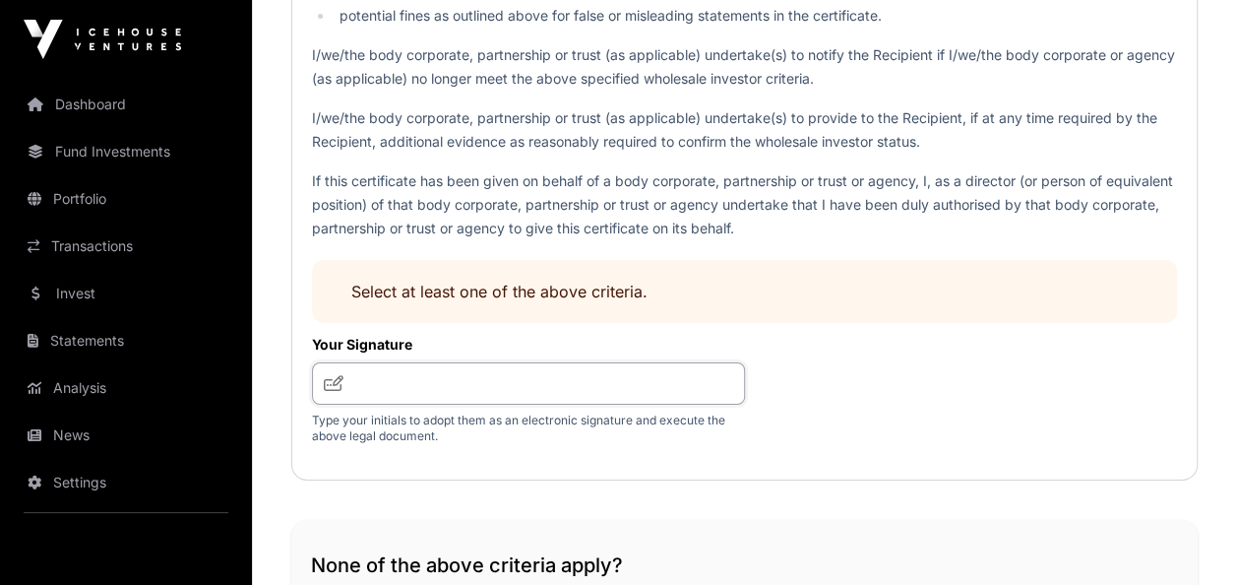
click at [425, 392] on input "text" at bounding box center [528, 383] width 433 height 42
drag, startPoint x: 498, startPoint y: 376, endPoint x: 241, endPoint y: 366, distance: 257.1
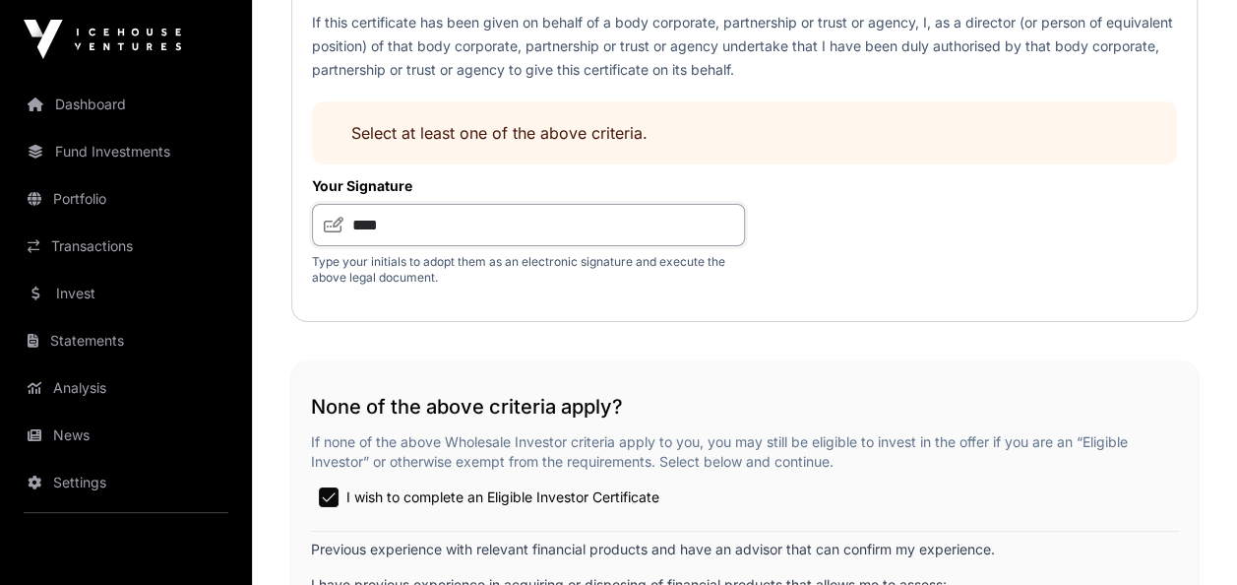
scroll to position [3410, 0]
type input "*"
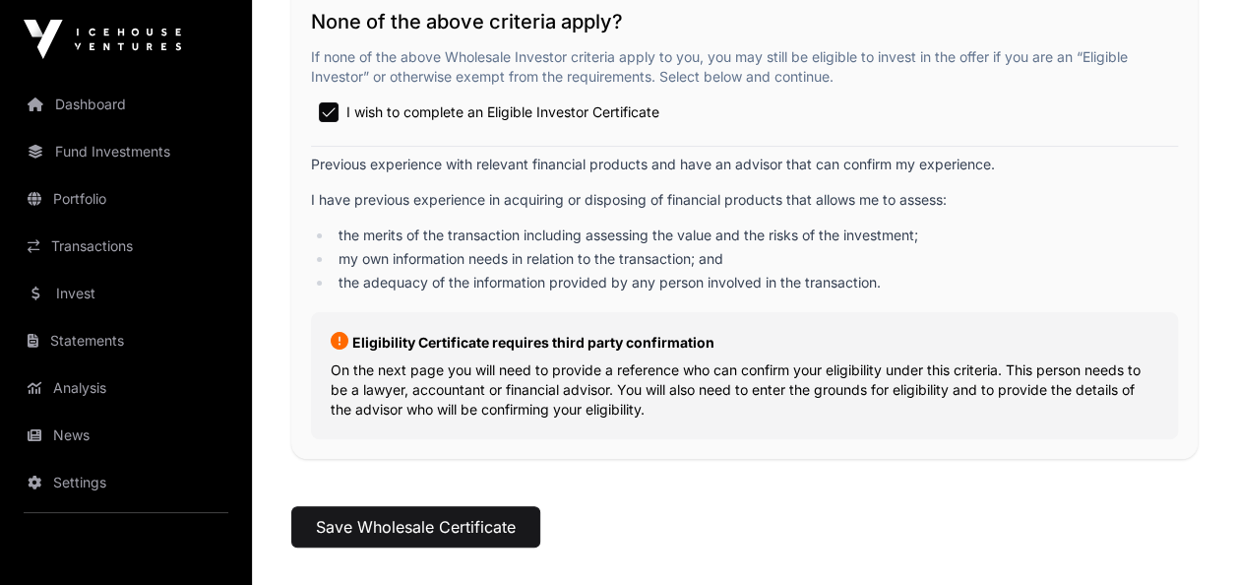
scroll to position [3807, 0]
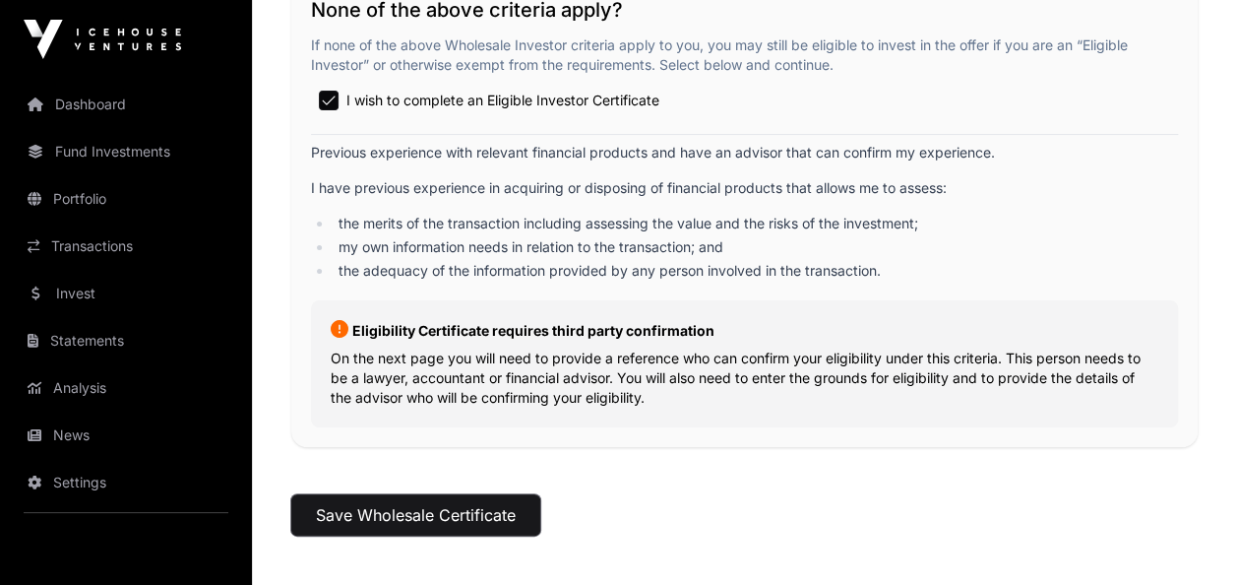
click at [431, 509] on button "Save Wholesale Certificate" at bounding box center [415, 514] width 249 height 41
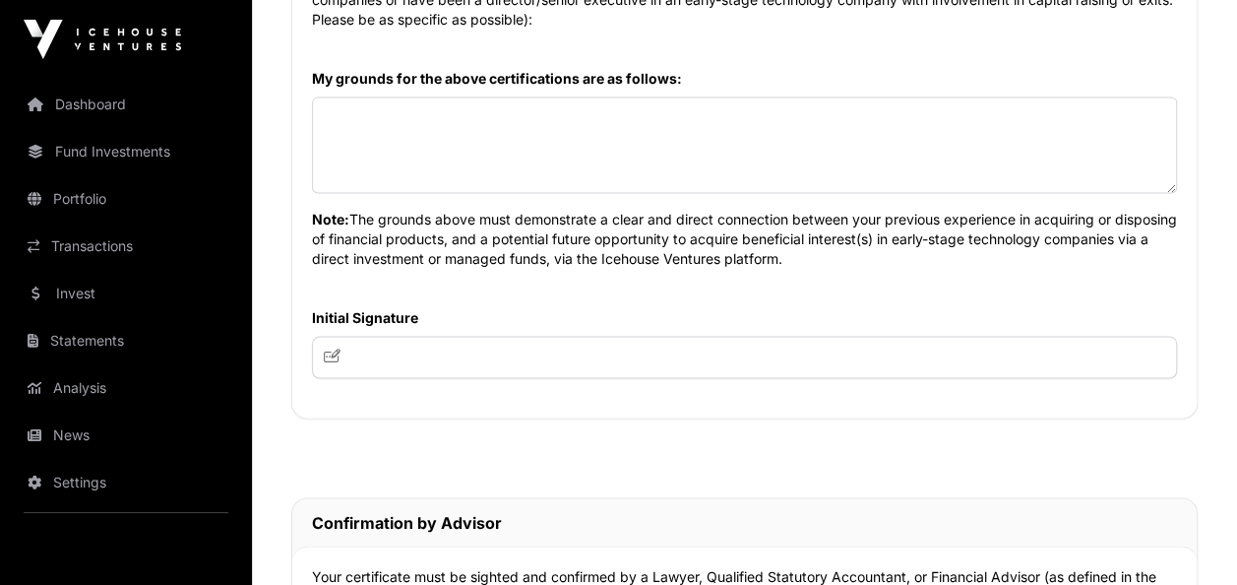
scroll to position [1494, 0]
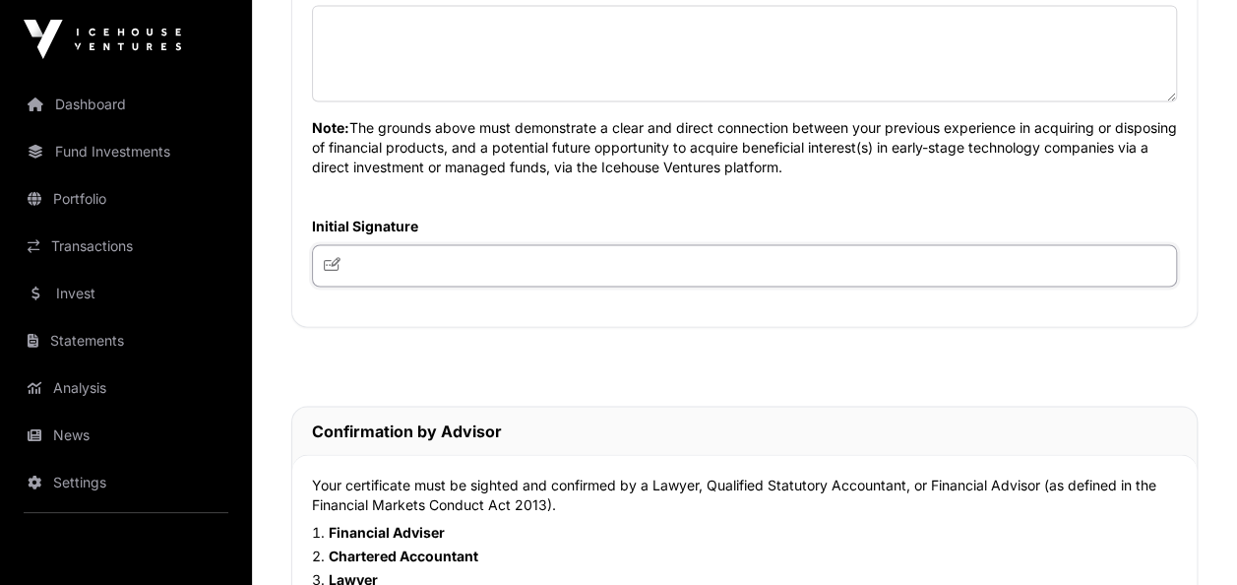
click at [406, 244] on input "text" at bounding box center [744, 265] width 865 height 42
type input "**********"
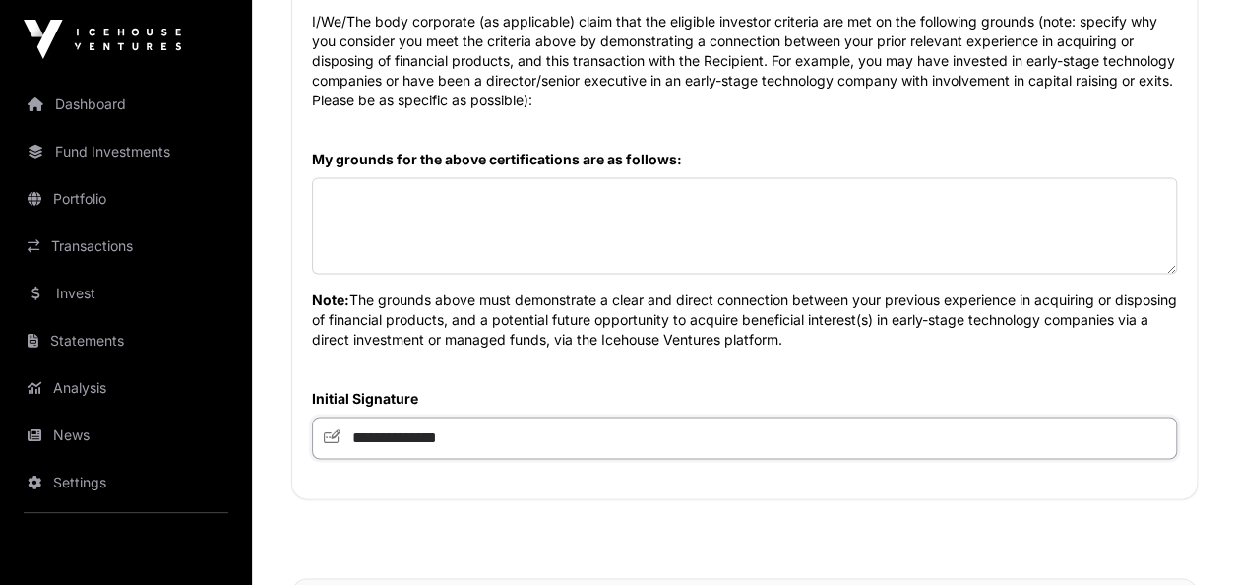
scroll to position [1289, 0]
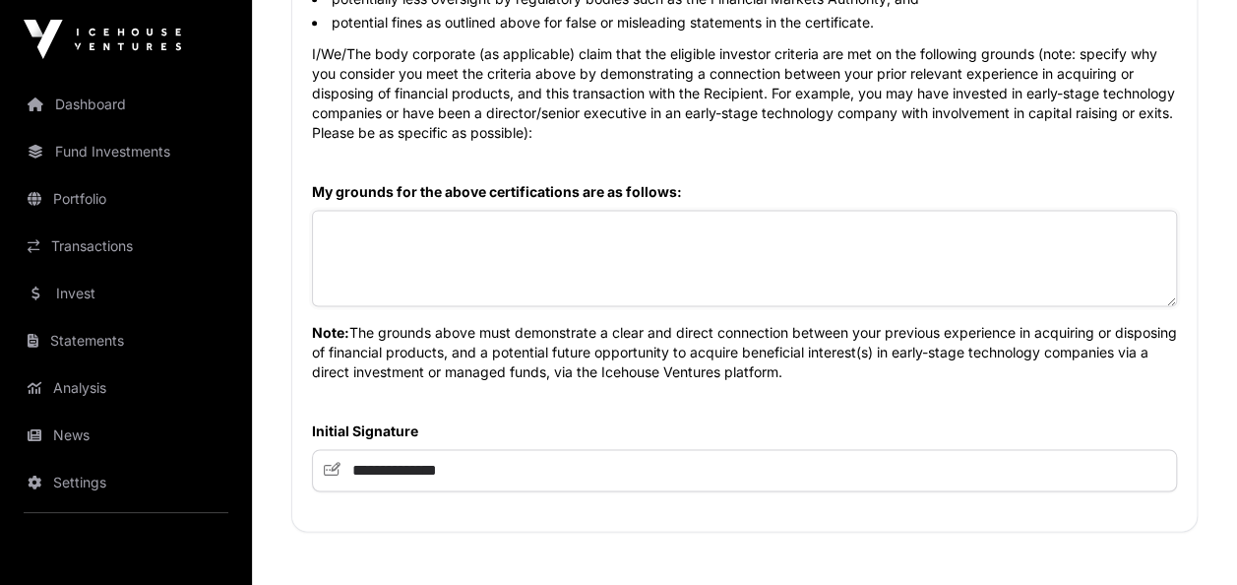
click at [362, 224] on textarea at bounding box center [744, 258] width 865 height 96
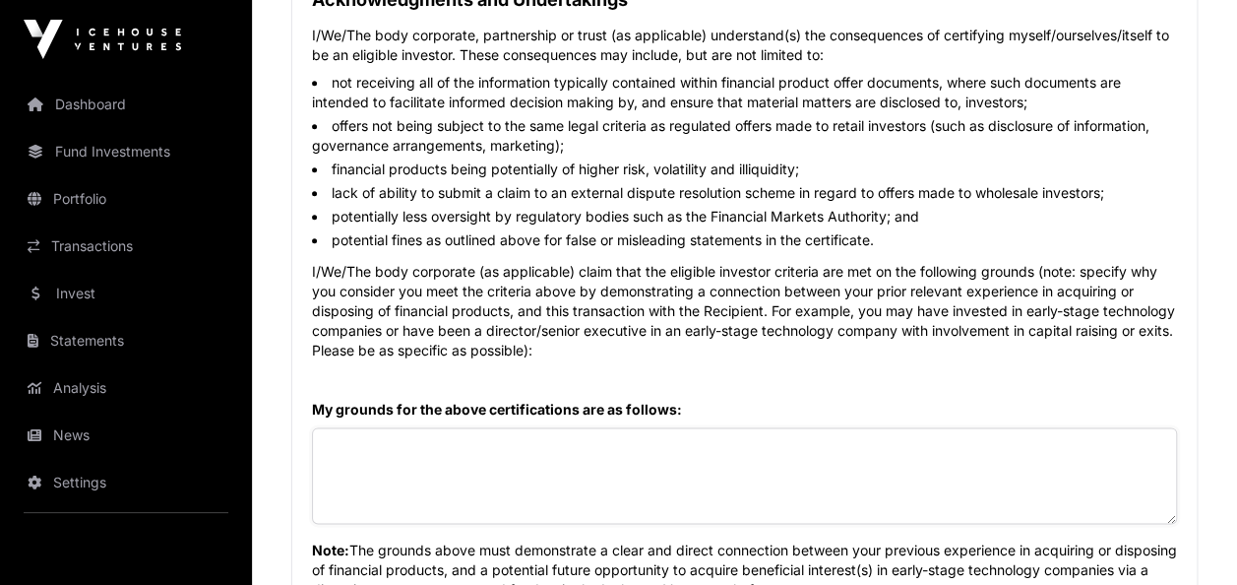
scroll to position [1071, 0]
drag, startPoint x: 689, startPoint y: 437, endPoint x: 479, endPoint y: 438, distance: 209.7
click at [479, 438] on textarea "**********" at bounding box center [744, 476] width 865 height 96
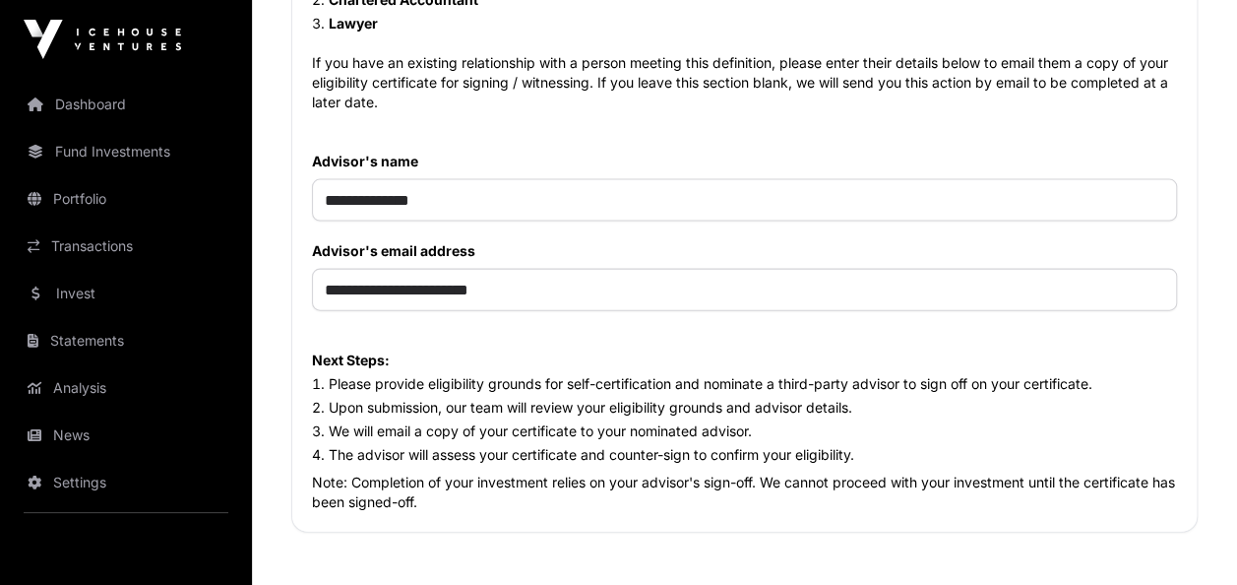
scroll to position [2051, 0]
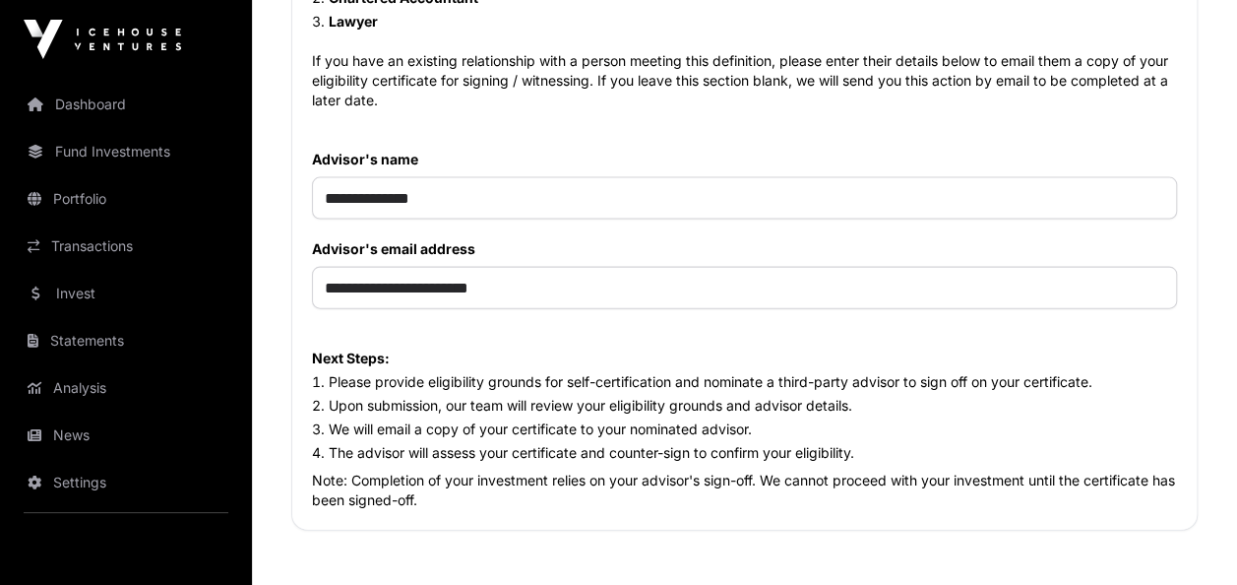
type textarea "**********"
drag, startPoint x: 443, startPoint y: 193, endPoint x: 196, endPoint y: 215, distance: 248.0
type input "**********"
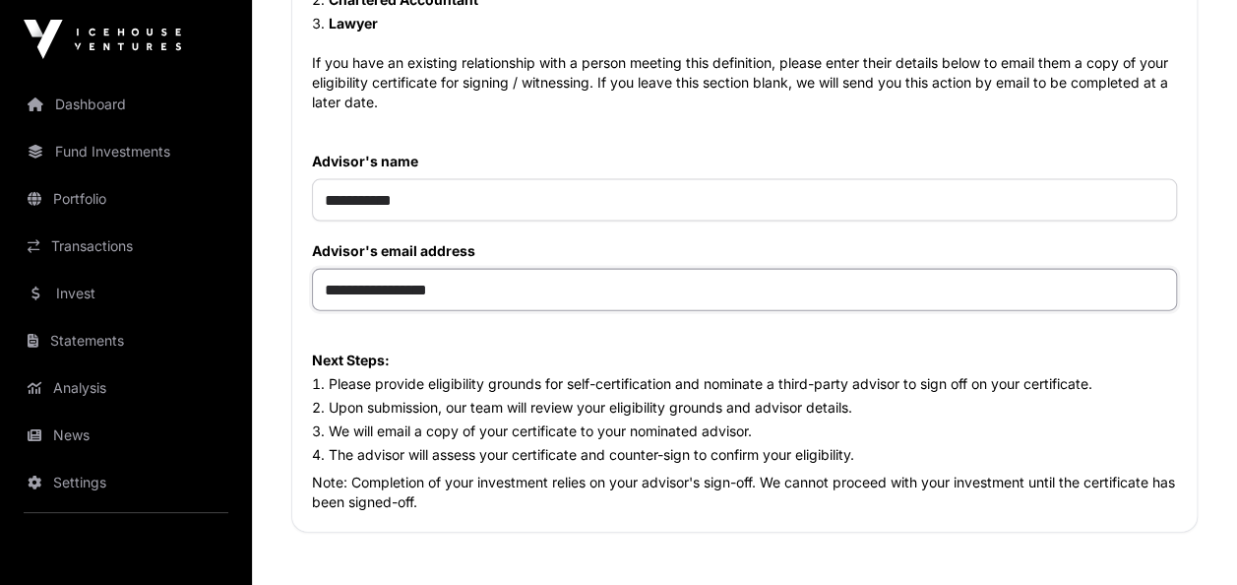
scroll to position [2362, 0]
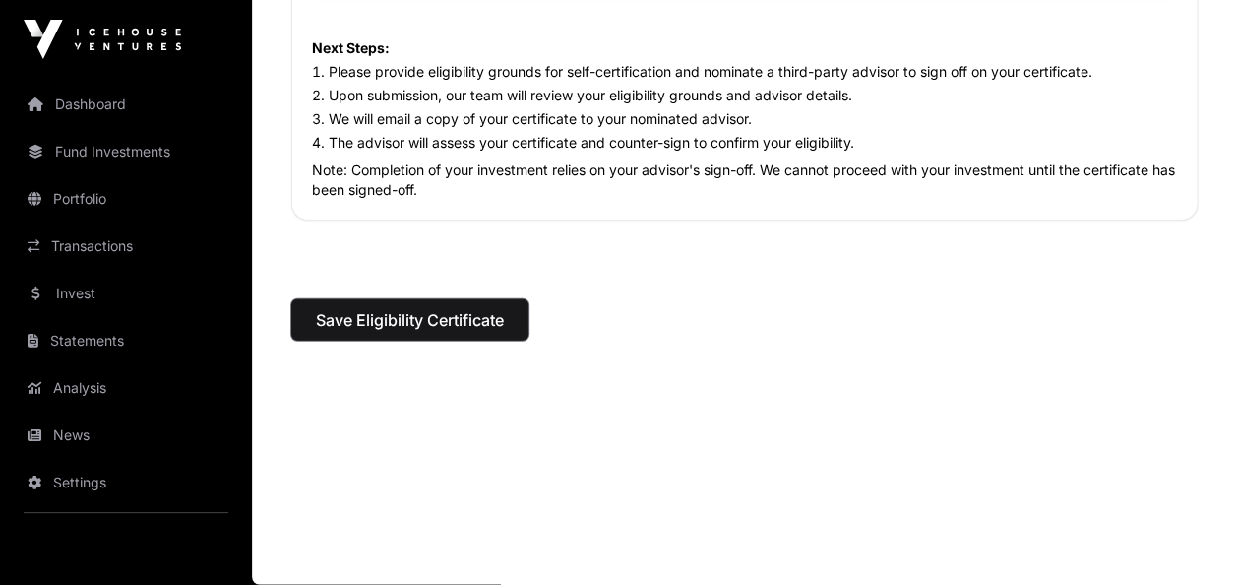
click at [394, 320] on span "Save Eligibility Certificate" at bounding box center [410, 320] width 188 height 24
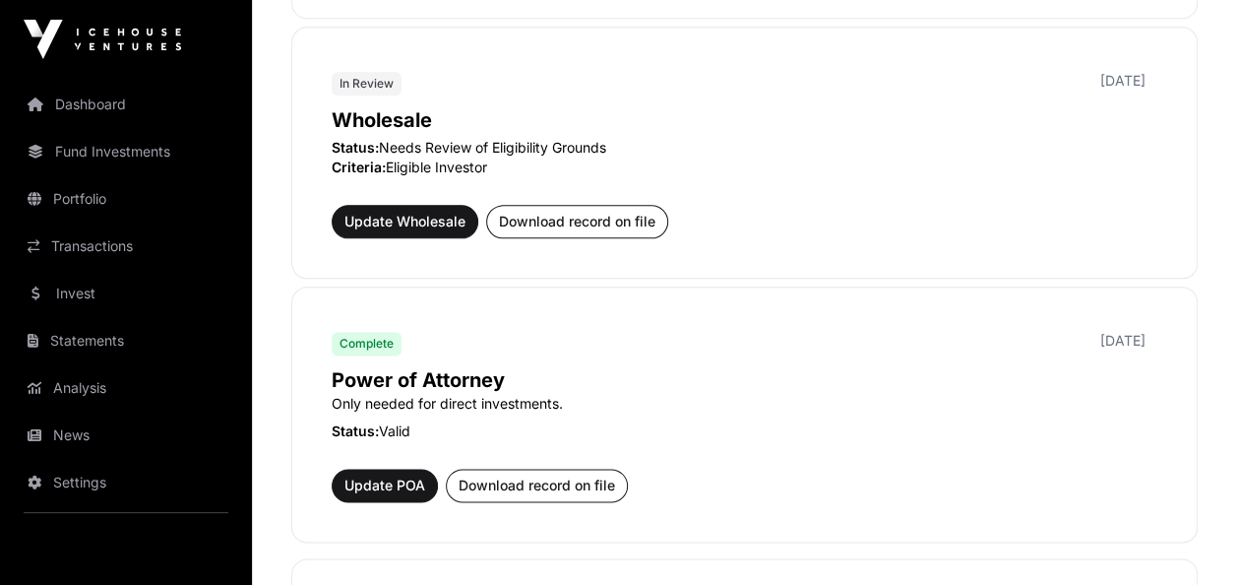
scroll to position [1085, 0]
click at [394, 220] on span "Update Wholesale" at bounding box center [404, 221] width 121 height 20
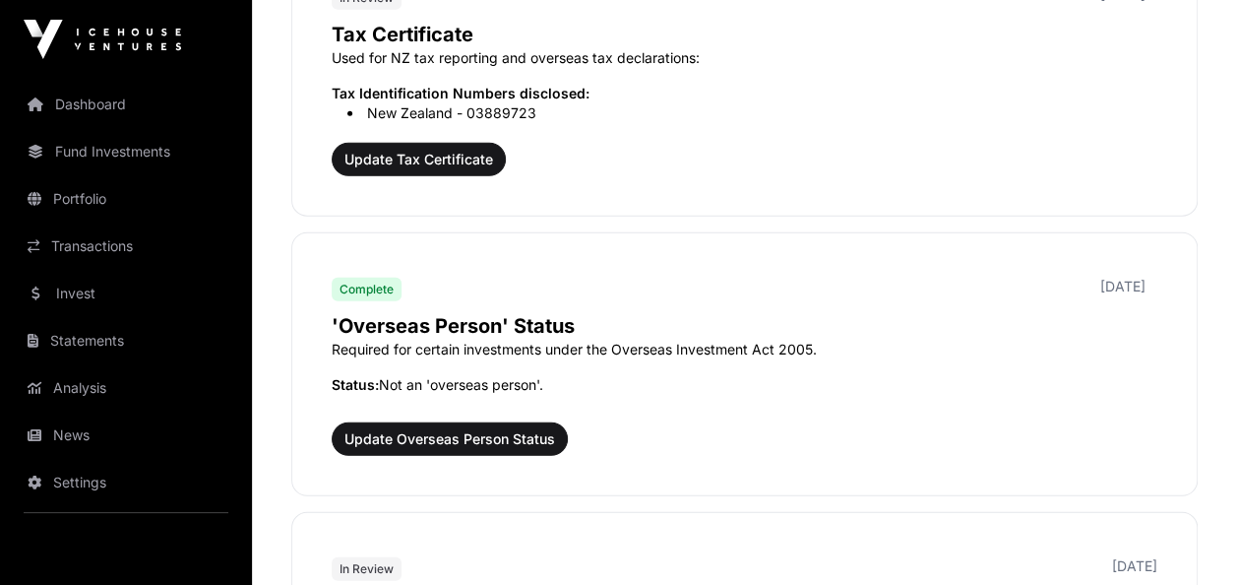
scroll to position [2387, 0]
click at [405, 150] on span "Update Tax Certificate" at bounding box center [418, 159] width 149 height 20
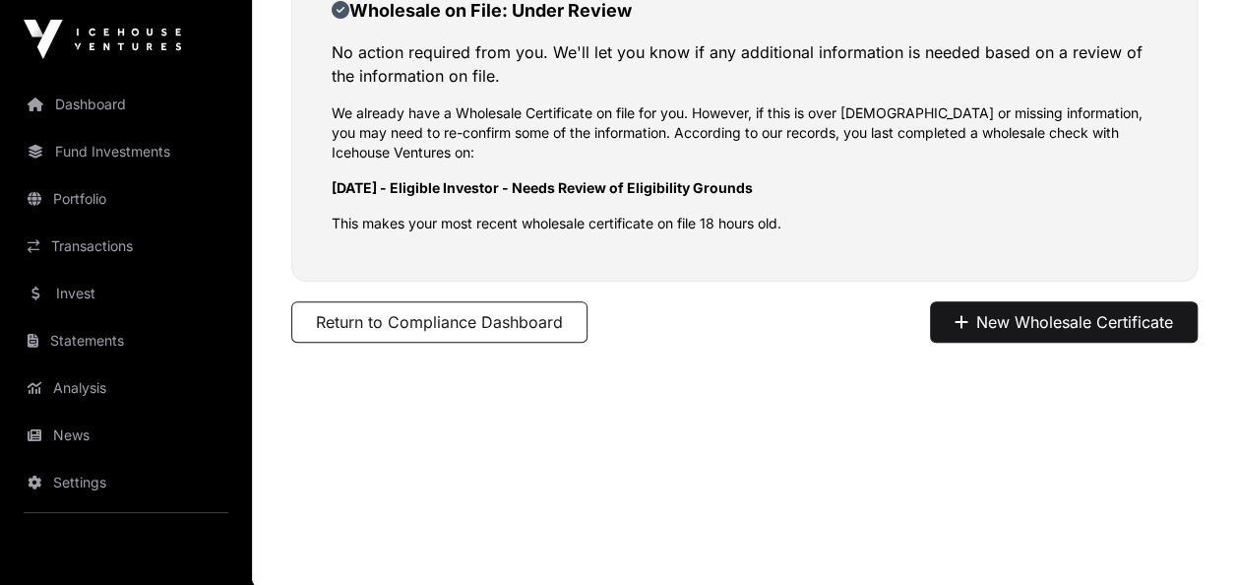
scroll to position [59, 0]
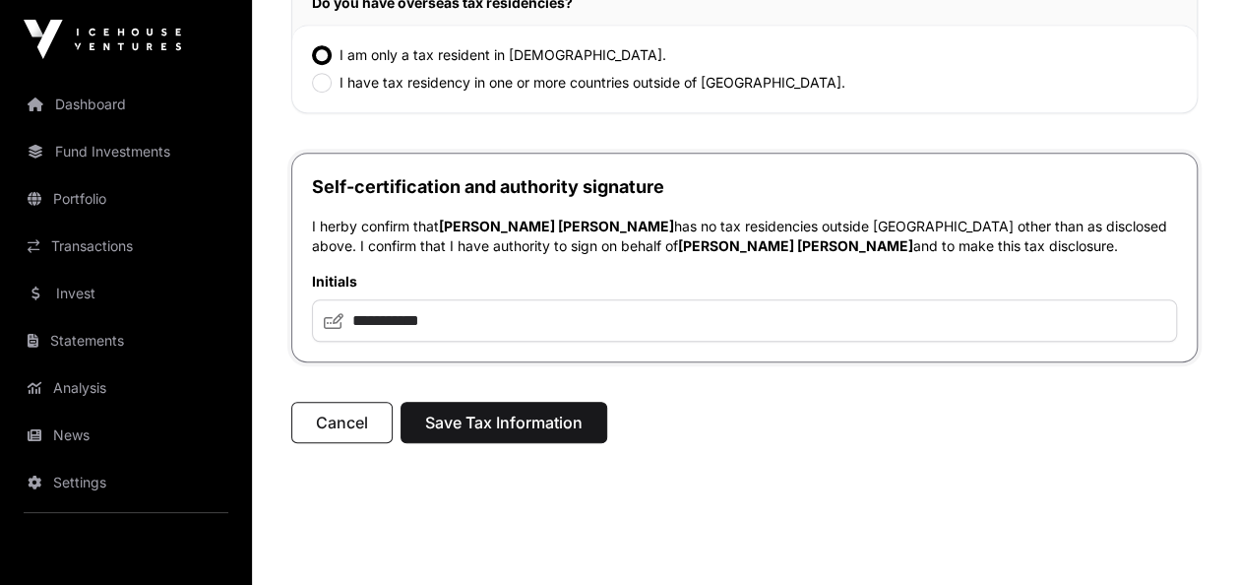
scroll to position [575, 0]
click at [384, 319] on input "**********" at bounding box center [744, 319] width 865 height 42
type input "**********"
click at [507, 421] on span "Save Tax Information" at bounding box center [503, 421] width 157 height 24
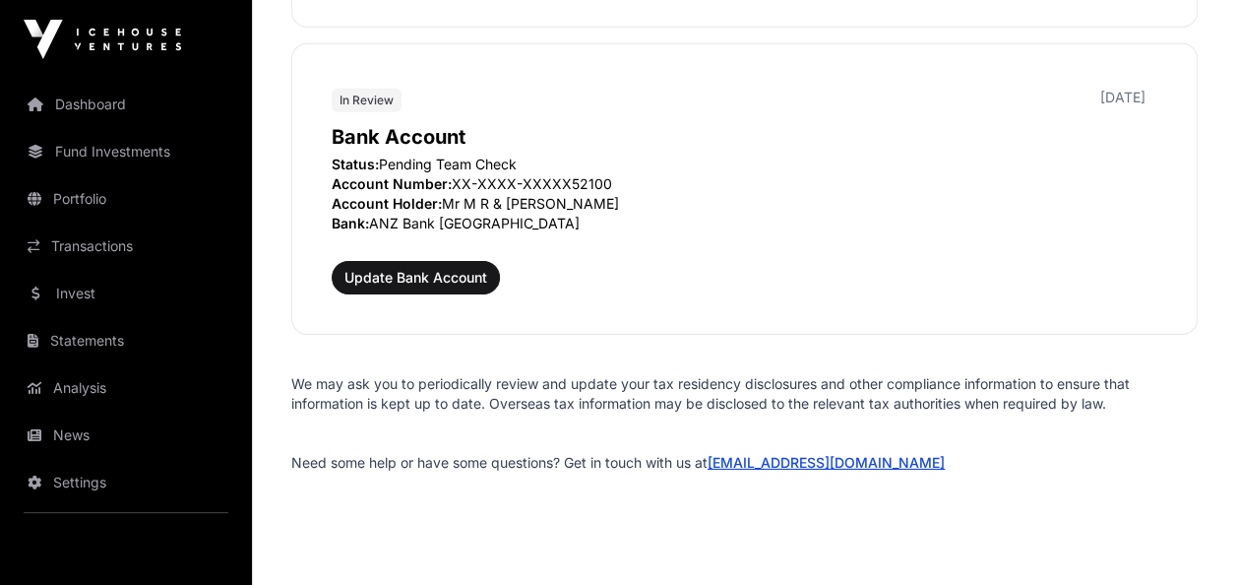
scroll to position [3050, 0]
click at [85, 101] on link "Dashboard" at bounding box center [126, 104] width 220 height 43
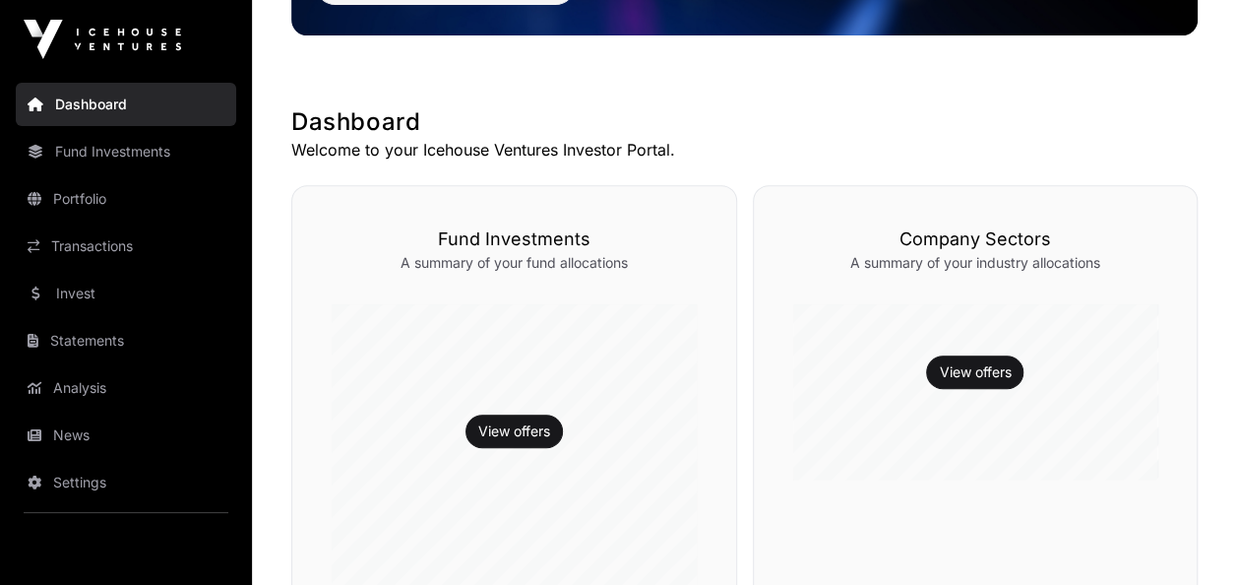
scroll to position [297, 0]
